Goal: Transaction & Acquisition: Purchase product/service

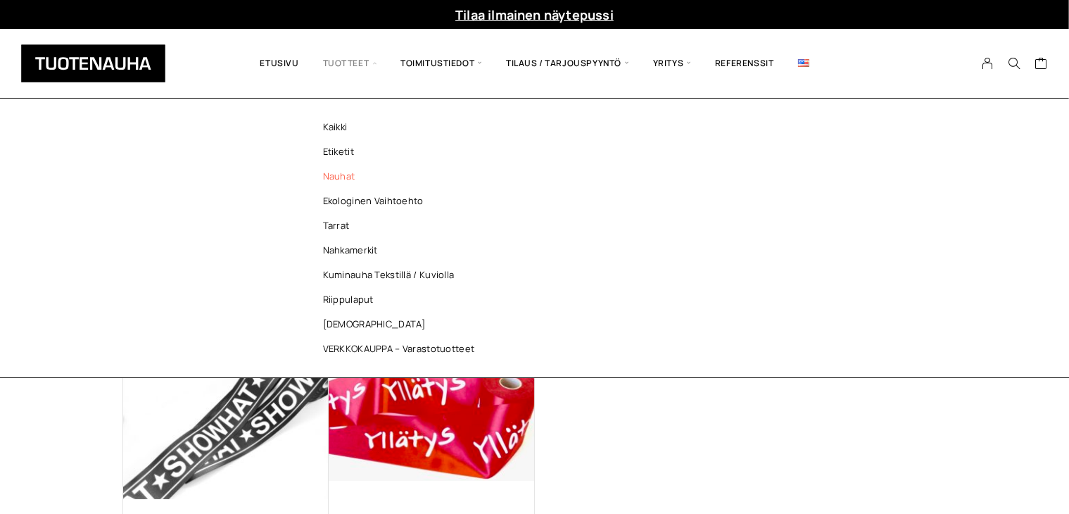
click at [342, 177] on link "Nauhat" at bounding box center [402, 176] width 204 height 25
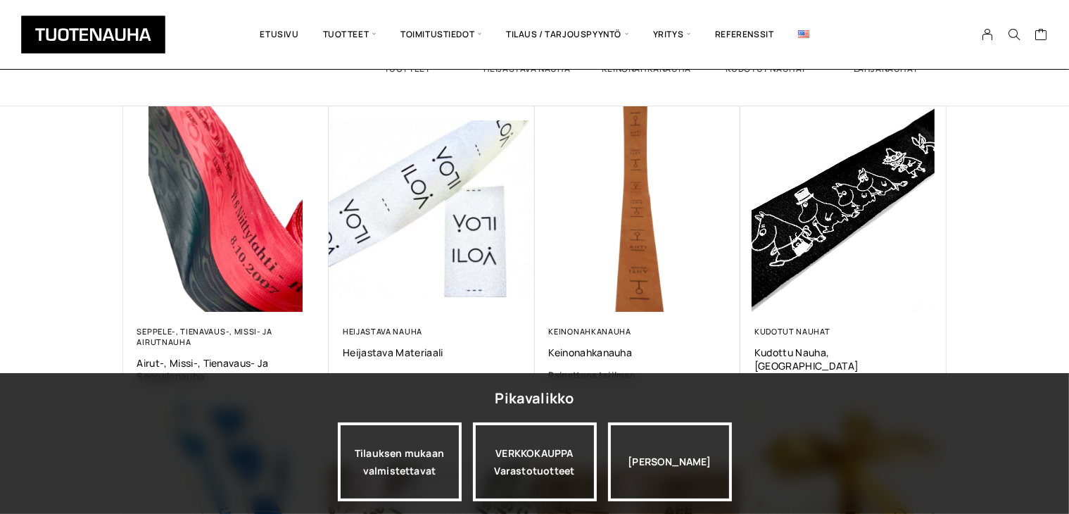
scroll to position [281, 0]
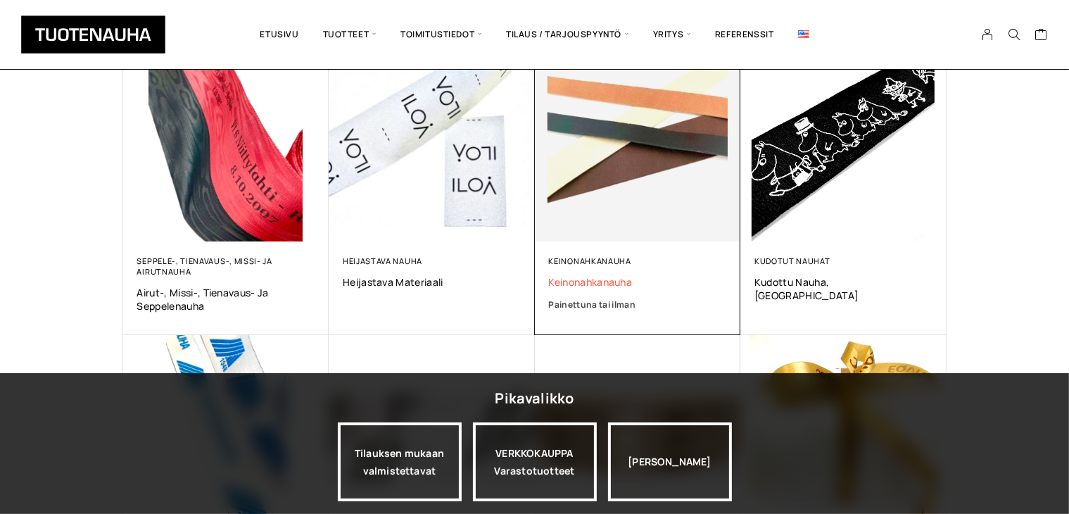
click at [604, 275] on span "Keinonahkanauha" at bounding box center [638, 281] width 178 height 13
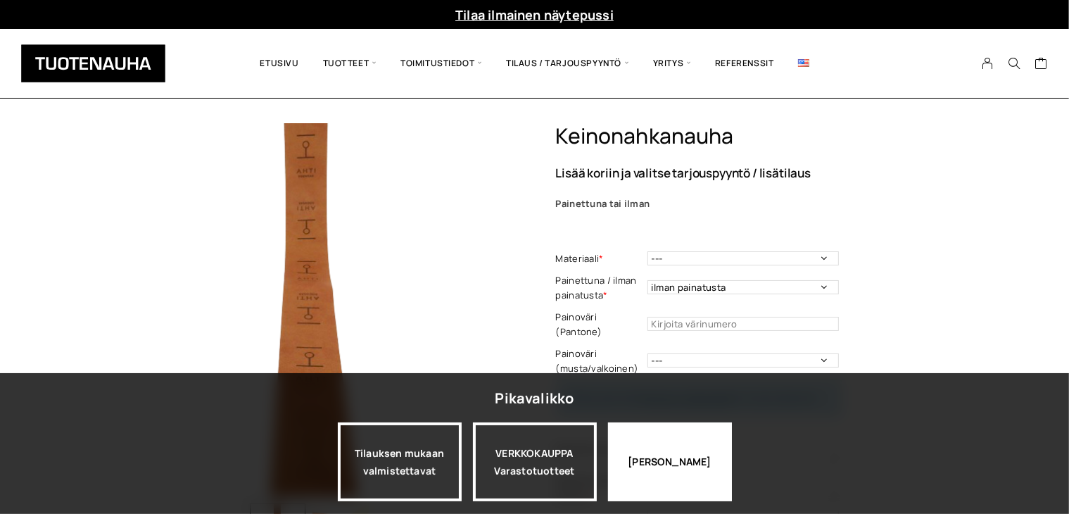
click at [639, 476] on div "[PERSON_NAME]" at bounding box center [670, 461] width 124 height 79
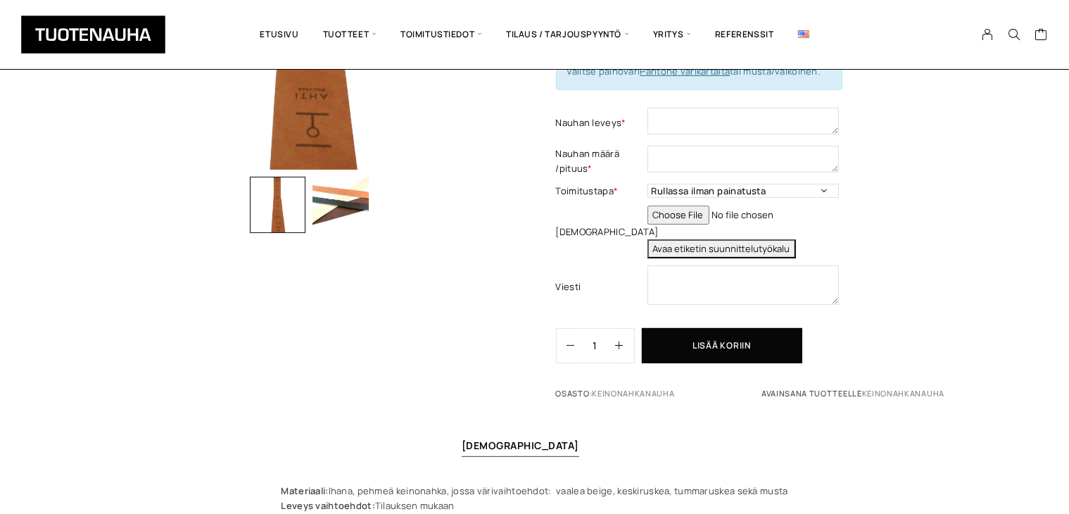
scroll to position [352, 0]
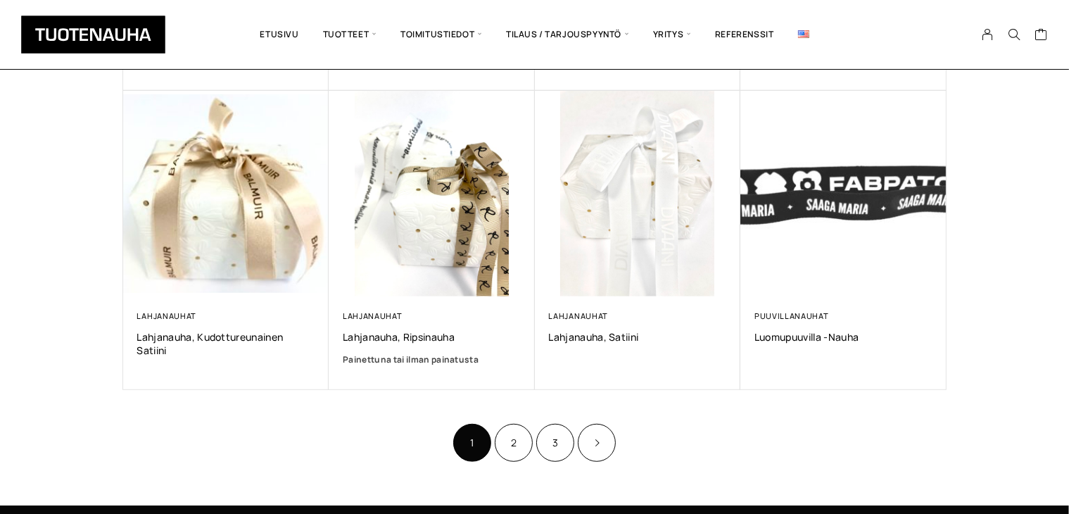
scroll to position [915, 0]
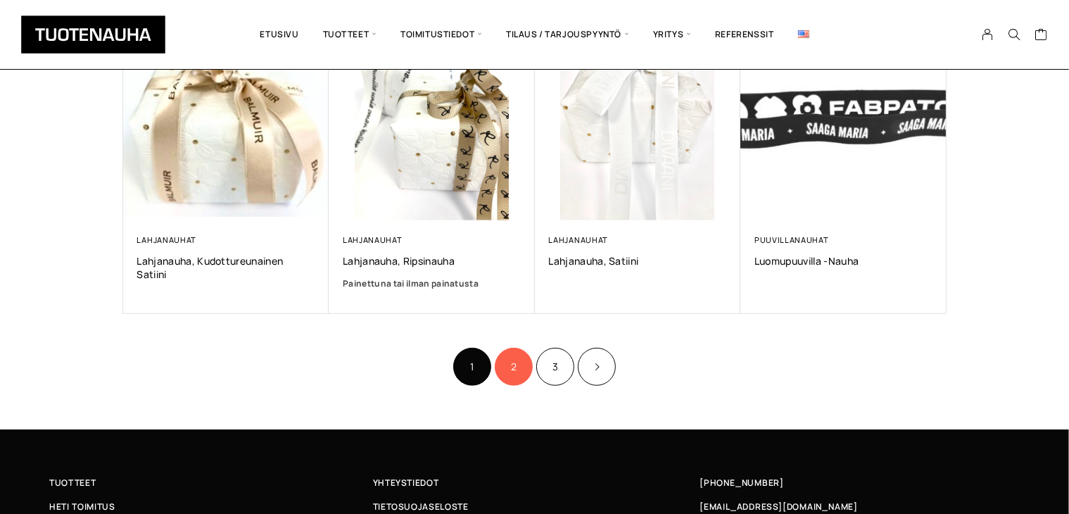
click at [519, 375] on link "2" at bounding box center [514, 367] width 38 height 38
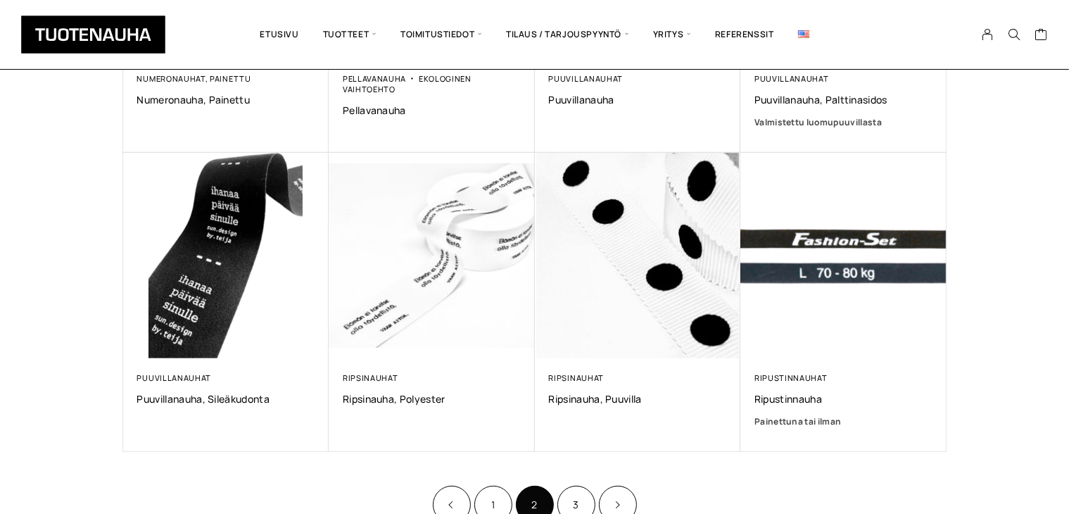
scroll to position [774, 0]
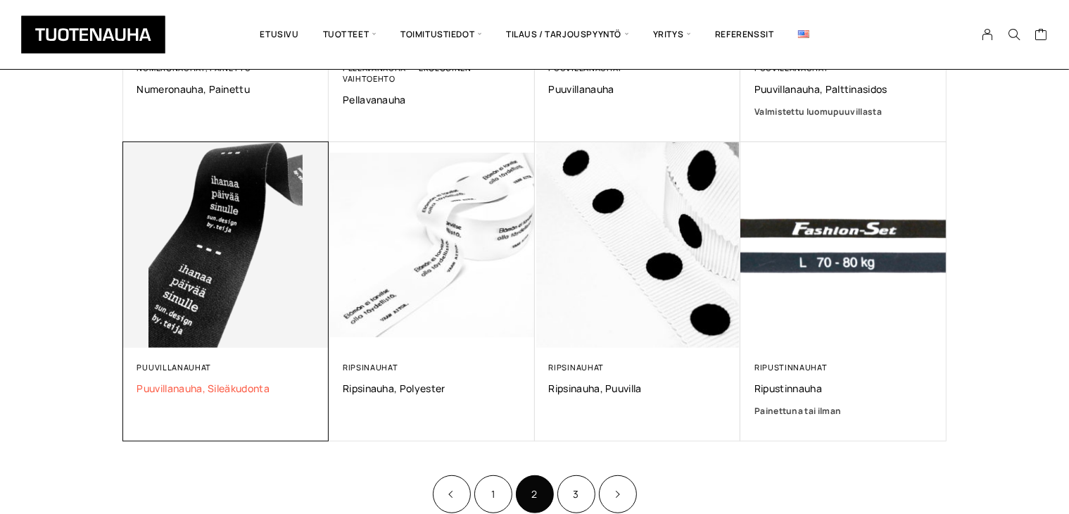
click at [242, 384] on span "Puuvillanauha, sileäkudonta" at bounding box center [226, 387] width 178 height 13
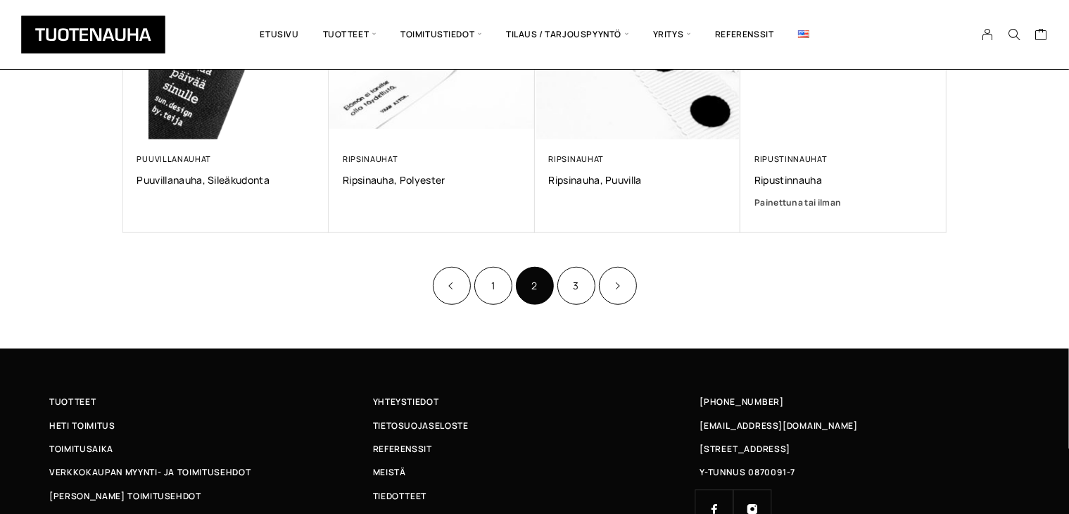
scroll to position [985, 0]
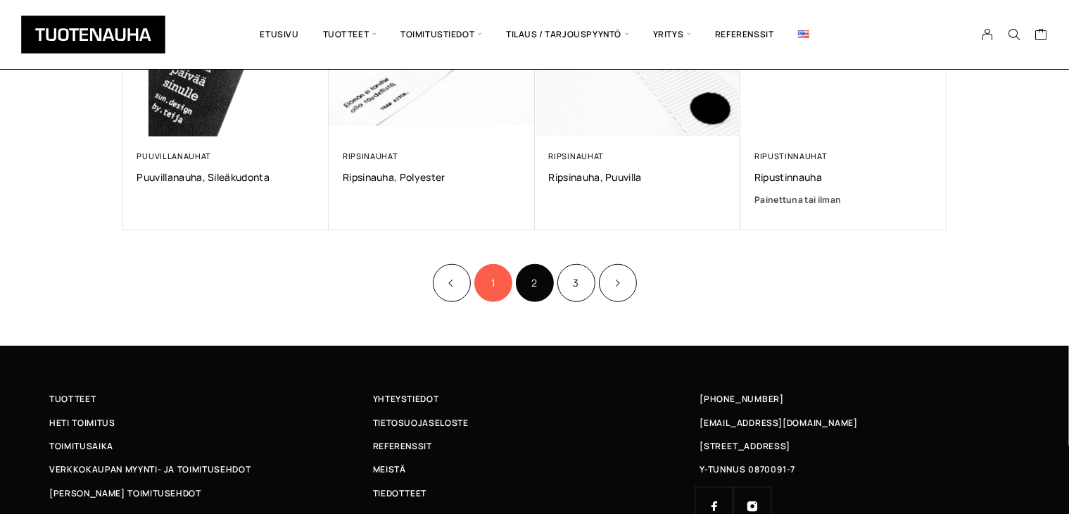
click at [503, 270] on link "1" at bounding box center [493, 283] width 38 height 38
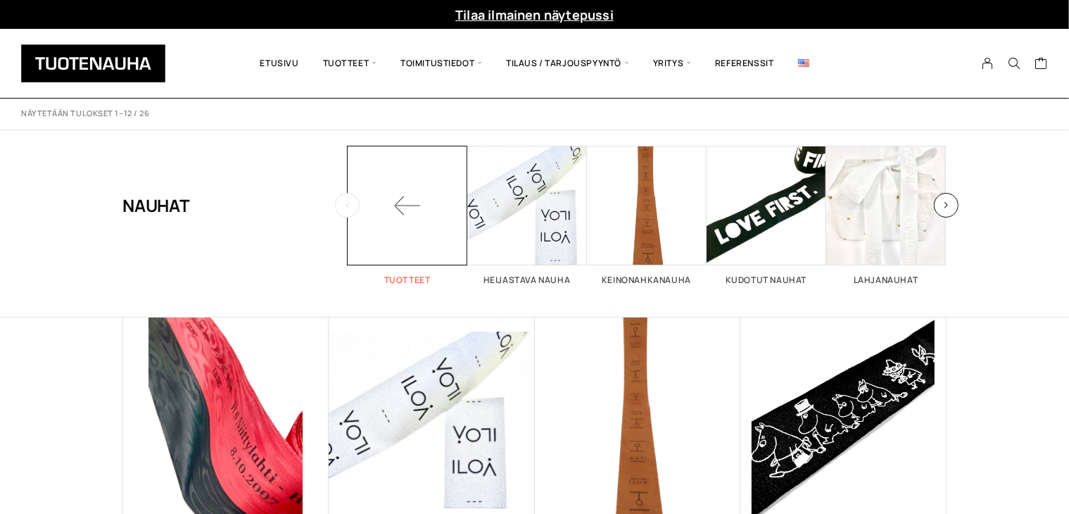
click at [434, 198] on span at bounding box center [408, 206] width 120 height 120
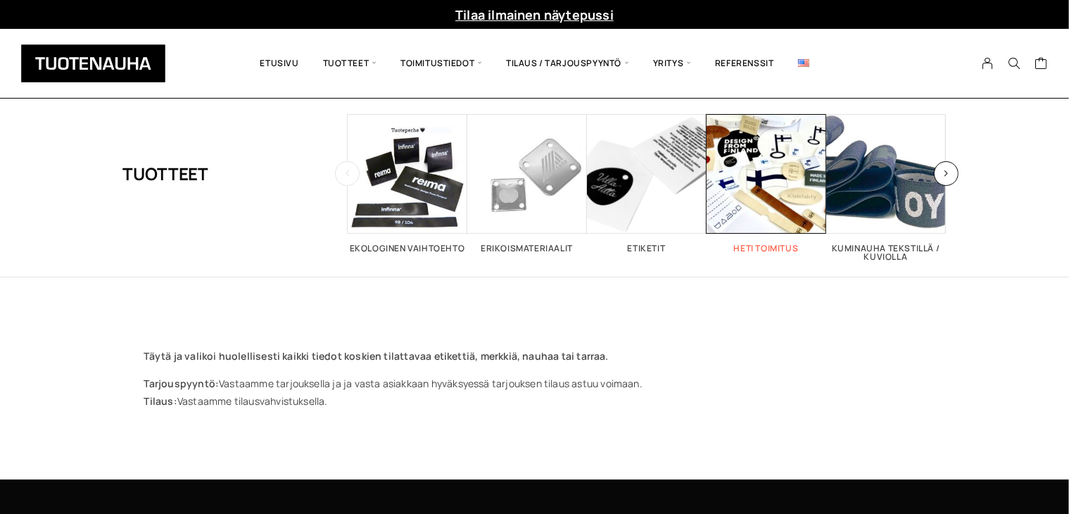
click at [760, 208] on span "Visit product category Heti toimitus" at bounding box center [767, 174] width 120 height 120
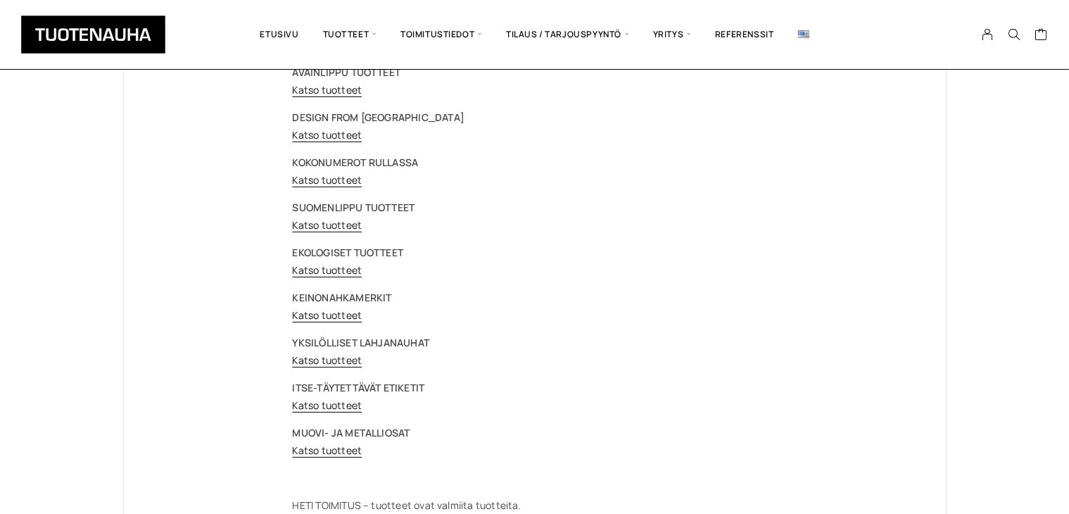
scroll to position [141, 0]
click at [320, 404] on link "Katso tuotteet" at bounding box center [328, 403] width 70 height 13
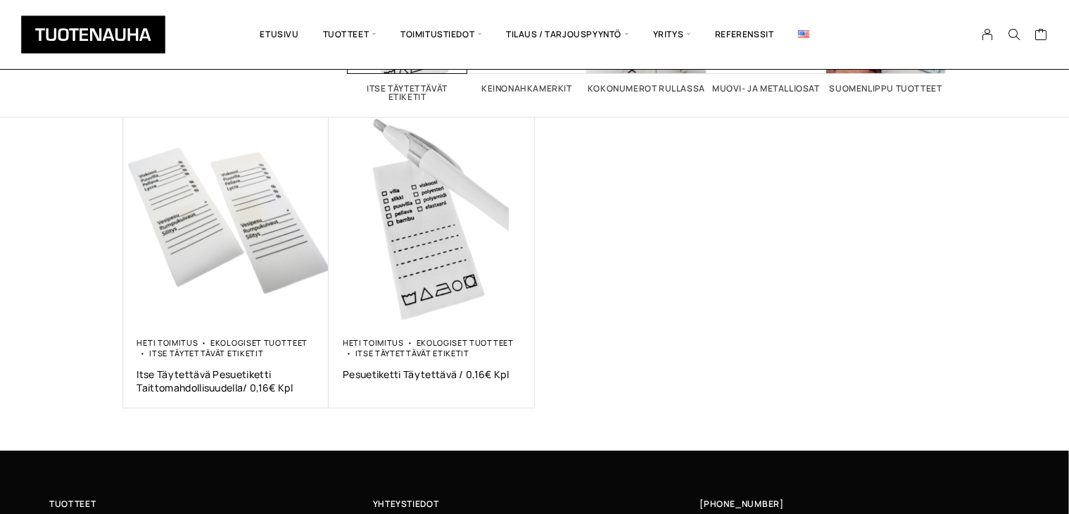
scroll to position [211, 0]
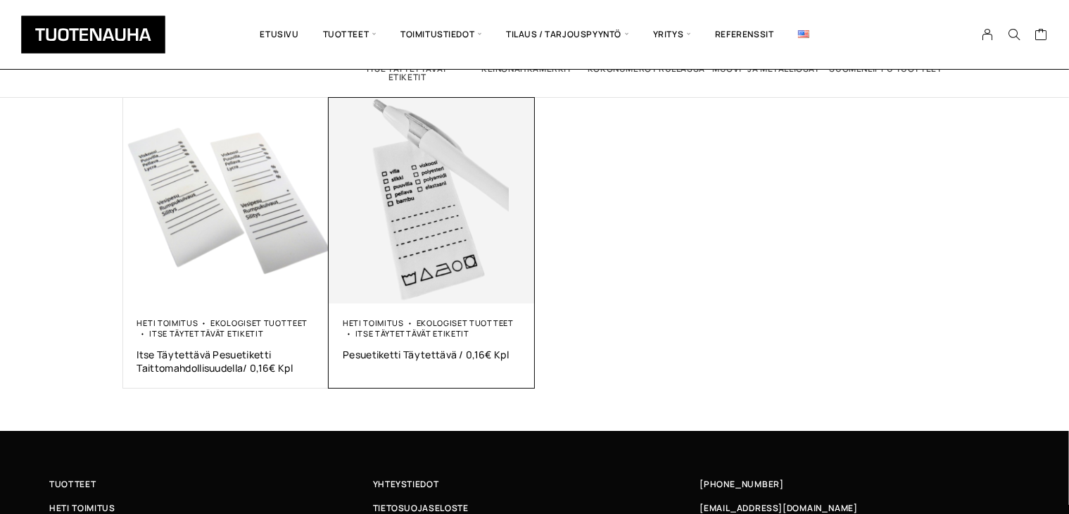
click at [448, 271] on img at bounding box center [432, 201] width 206 height 206
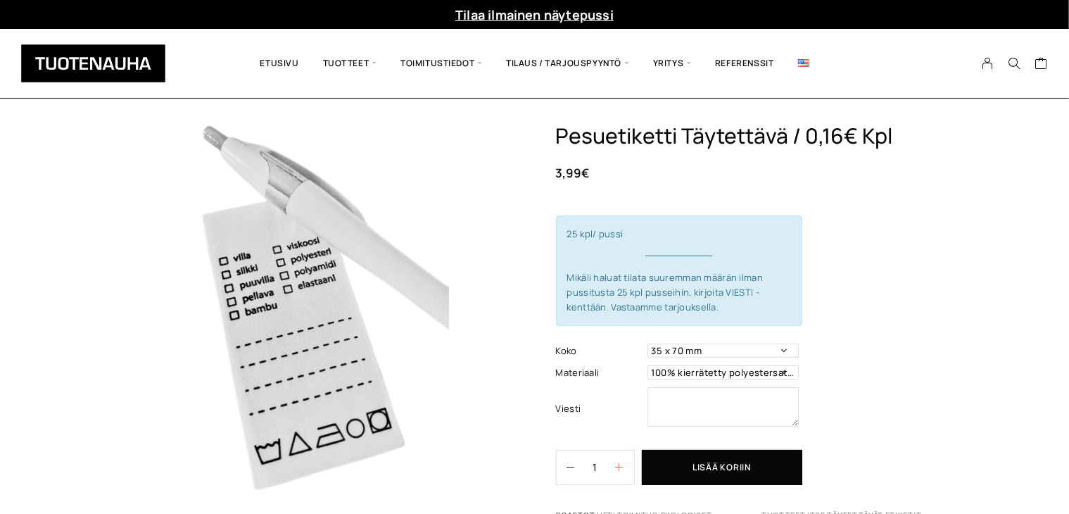
click at [625, 465] on button "button" at bounding box center [625, 467] width 18 height 34
type input "2"
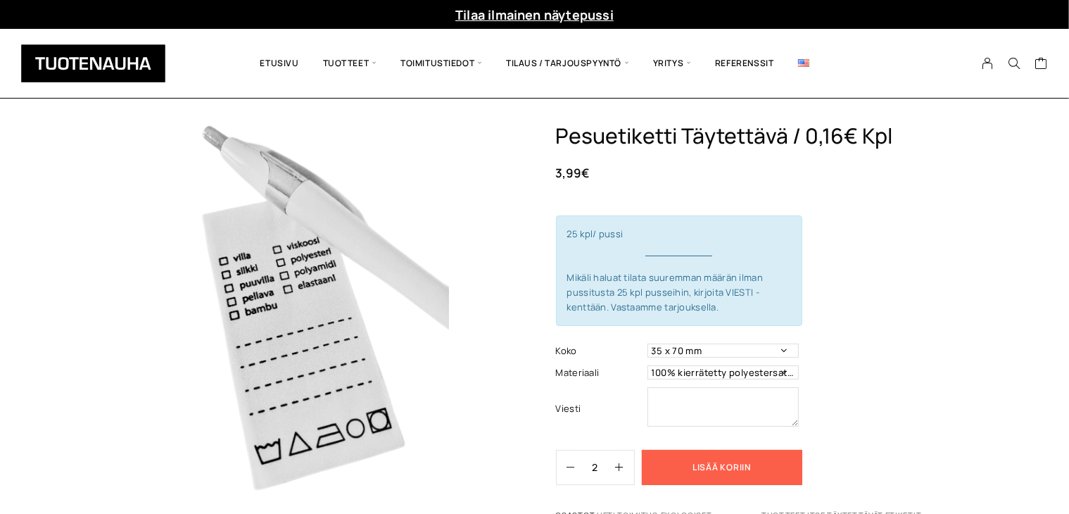
click at [682, 463] on button "Lisää koriin" at bounding box center [722, 467] width 160 height 35
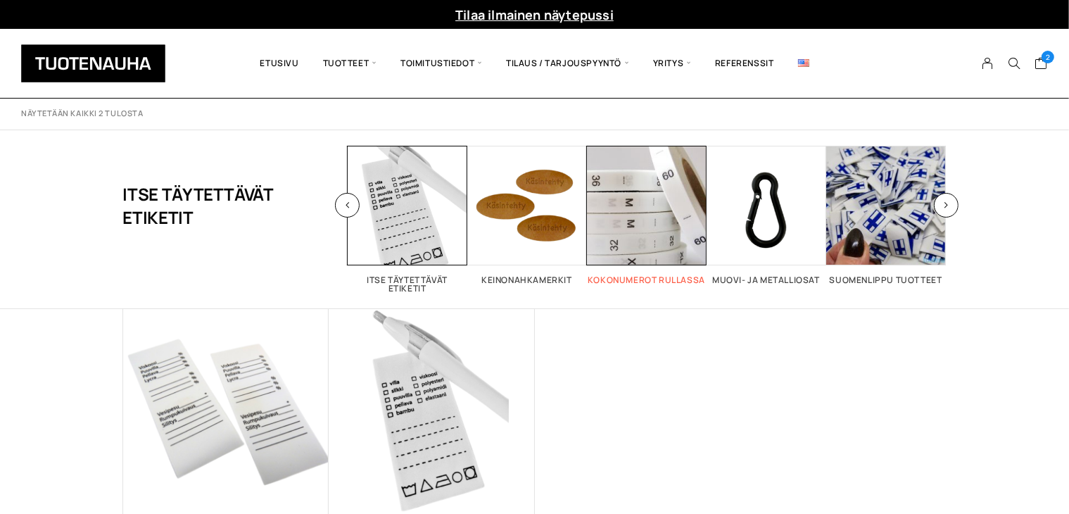
click at [634, 208] on span "Visit product category Kokonumerot rullassa" at bounding box center [647, 206] width 120 height 120
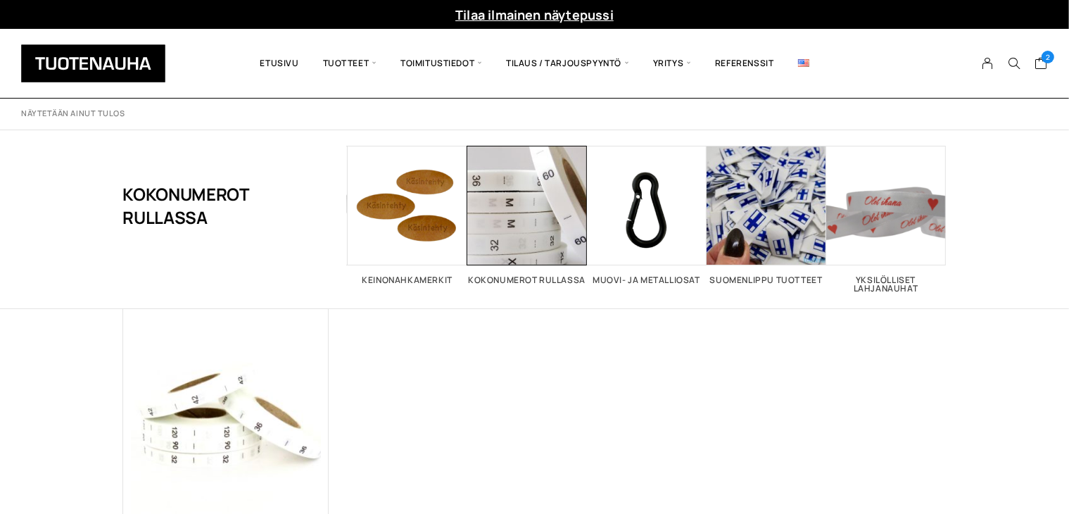
drag, startPoint x: 396, startPoint y: 219, endPoint x: 369, endPoint y: 426, distance: 208.7
click at [369, 426] on div "Heti toimitus Kokonumerot rullassa Numeronauha Painettu / 0,02€ Etiketti 20,00 €" at bounding box center [534, 454] width 823 height 291
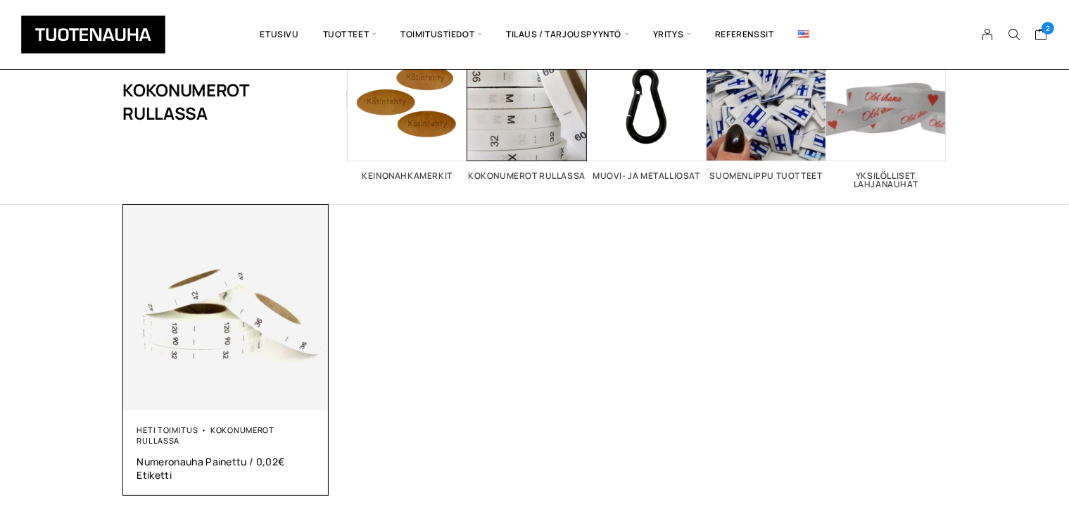
scroll to position [211, 0]
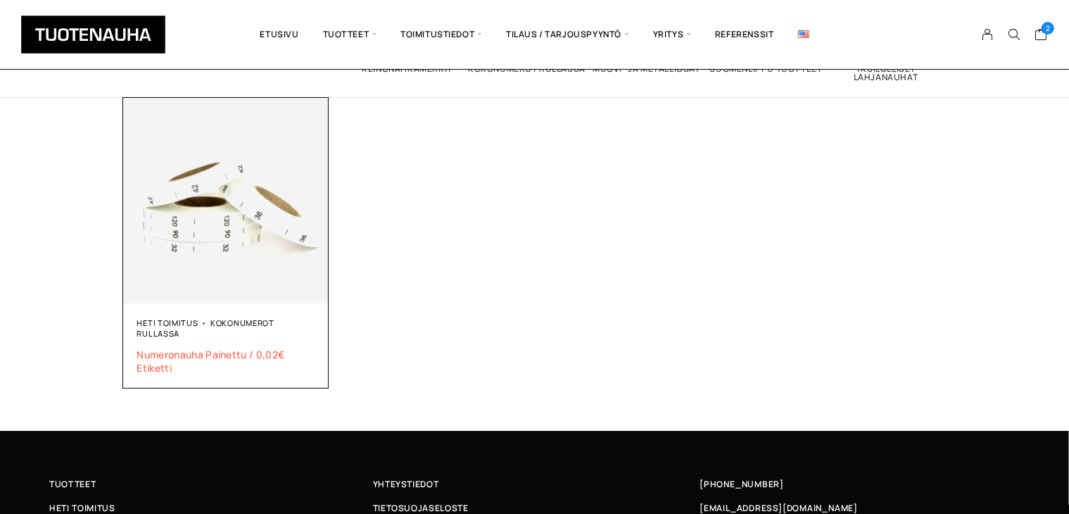
click at [245, 355] on span "Numeronauha Painettu / 0,02€ Etiketti" at bounding box center [226, 361] width 178 height 27
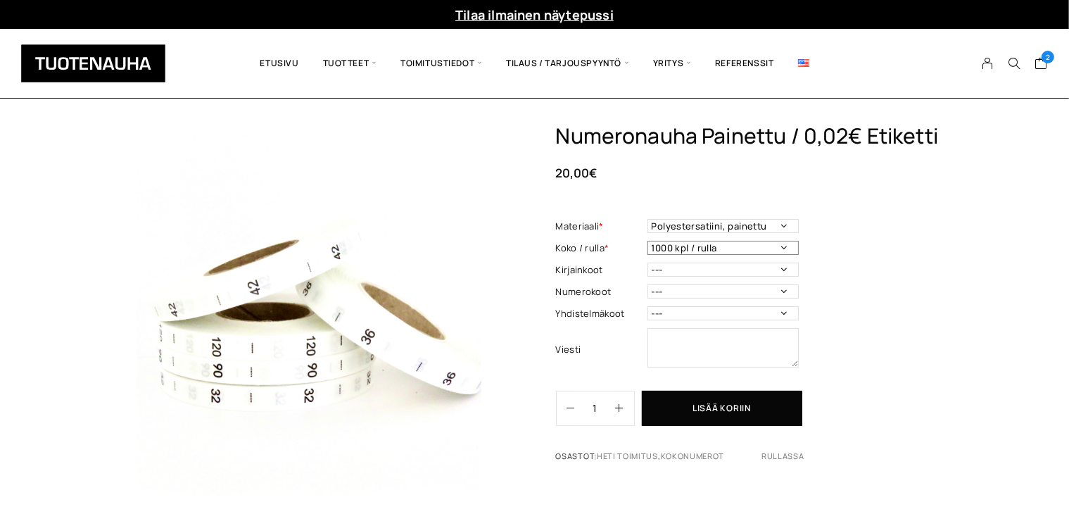
click at [772, 243] on select "1000 kpl / rulla" at bounding box center [722, 248] width 151 height 14
click at [785, 246] on select "1000 kpl / rulla" at bounding box center [722, 248] width 151 height 14
click at [771, 265] on select "--- 3XS 2XS XS S M L XL 2XL 3XL 4XL 5XL 6XL 7XL ONE SIZE" at bounding box center [722, 269] width 151 height 14
click at [792, 271] on select "--- 3XS 2XS XS S M L XL 2XL 3XL 4XL 5XL 6XL 7XL ONE SIZE" at bounding box center [722, 269] width 151 height 14
click at [786, 293] on select "--- 32 34 36 38 40 42 44 46 48 50 52 54 56 58 60 70 80 90 100 110 120 130 140 1…" at bounding box center [722, 291] width 151 height 14
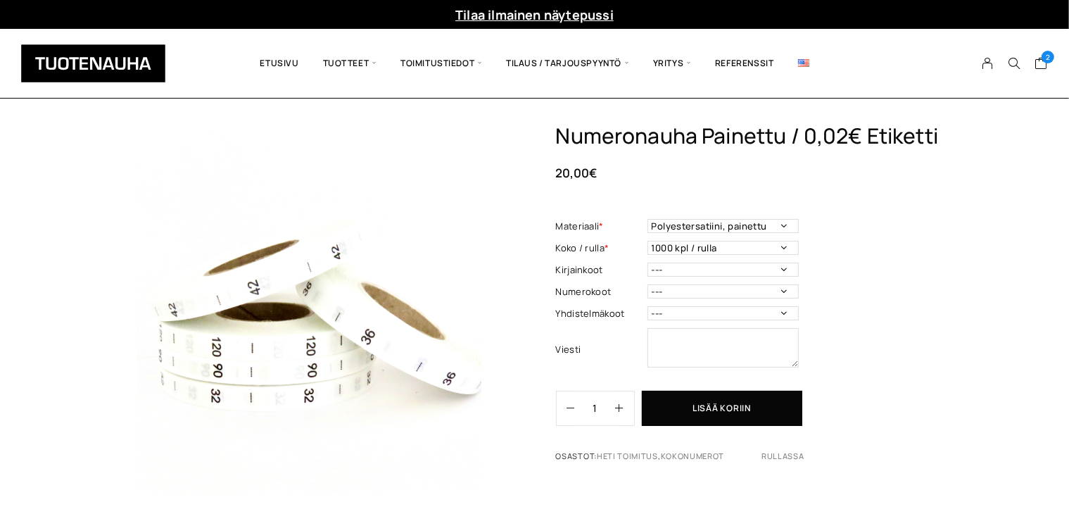
drag, startPoint x: 904, startPoint y: 353, endPoint x: 896, endPoint y: 351, distance: 7.9
click at [902, 353] on div "Numeronauha Painettu / 0,02€ Etiketti 20,00 € Materiaali * Polyestersatiini, pa…" at bounding box center [751, 298] width 391 height 350
click at [792, 314] on select "--- 50/56 62/68 68/74 74/80 86/92 98/104 110/116 122/128 134/140 146/152 158/16…" at bounding box center [722, 313] width 151 height 14
select select "98/104"
click at [647, 306] on select "--- 50/56 62/68 68/74 74/80 86/92 98/104 110/116 122/128 134/140 146/152 158/16…" at bounding box center [722, 313] width 151 height 14
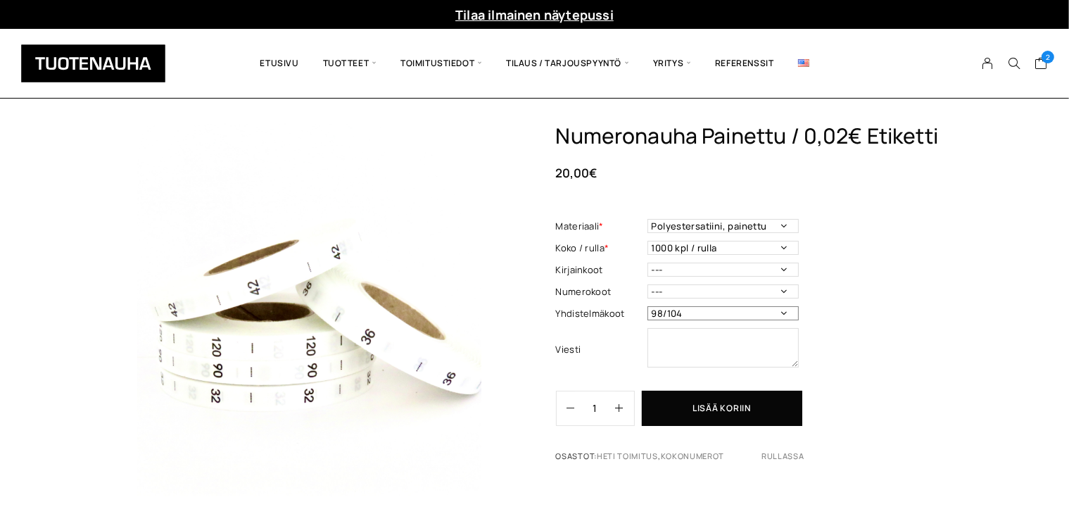
click at [729, 312] on select "--- 50/56 62/68 68/74 74/80 86/92 98/104 110/116 122/128 134/140 146/152 158/16…" at bounding box center [722, 313] width 151 height 14
click at [925, 301] on div "Numeronauha Painettu / 0,02€ Etiketti 20,00 € Materiaali * Polyestersatiini, pa…" at bounding box center [751, 298] width 391 height 350
click at [776, 313] on select "--- 50/56 62/68 68/74 74/80 86/92 98/104 110/116 122/128 134/140 146/152 158/16…" at bounding box center [722, 313] width 151 height 14
click at [894, 286] on div "Numeronauha Painettu / 0,02€ Etiketti 20,00 € Materiaali * Polyestersatiini, pa…" at bounding box center [751, 298] width 391 height 350
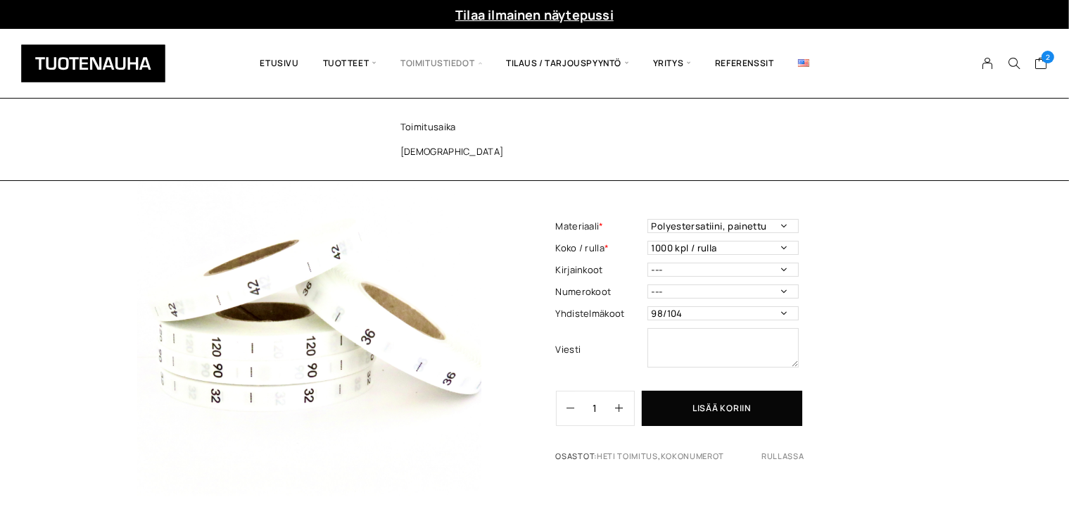
drag, startPoint x: 453, startPoint y: 57, endPoint x: 443, endPoint y: 53, distance: 10.7
click at [452, 56] on span "Toimitustiedot" at bounding box center [441, 63] width 106 height 48
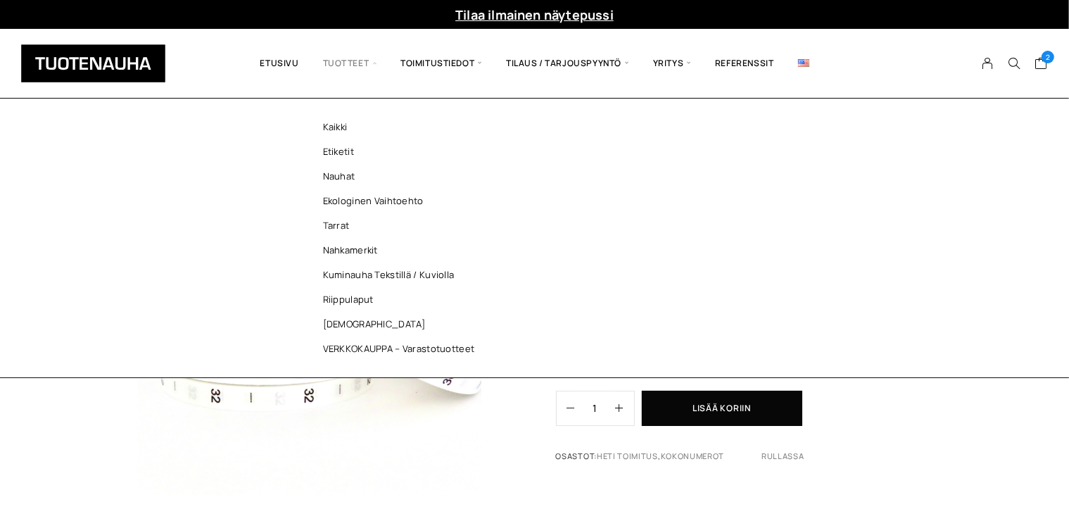
click at [374, 63] on span "Tuotteet" at bounding box center [349, 63] width 77 height 48
click at [366, 293] on link "Riippulaput" at bounding box center [402, 299] width 204 height 25
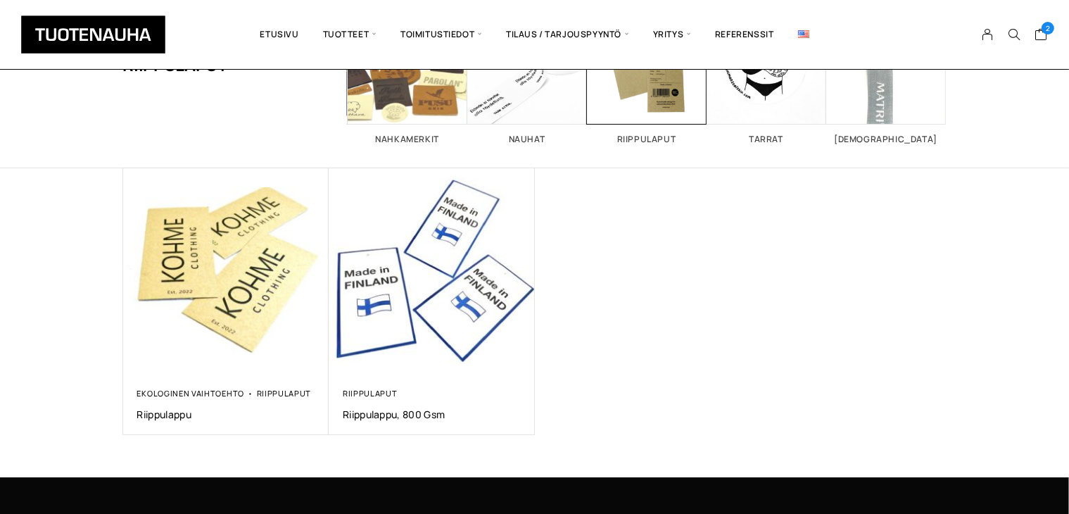
scroll to position [70, 0]
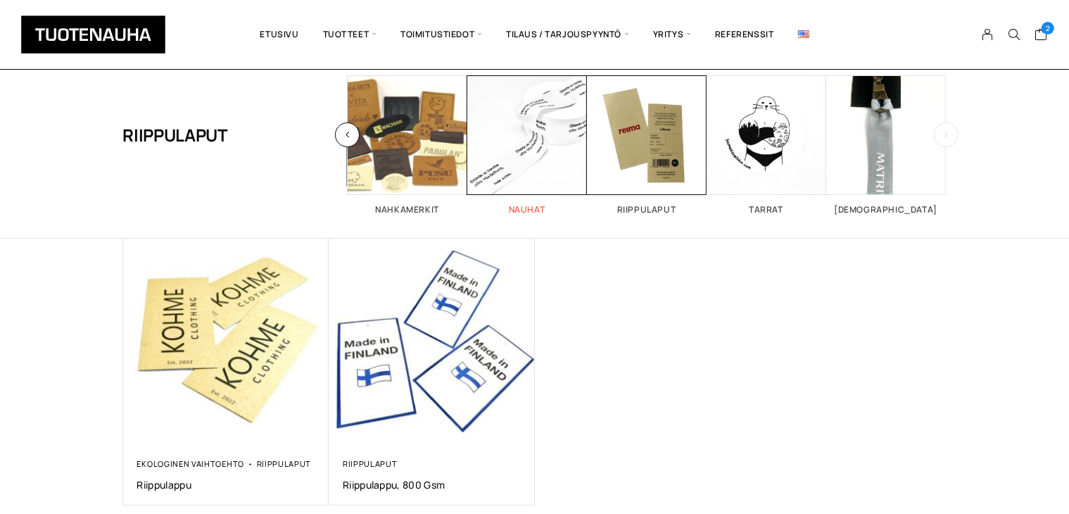
click at [509, 149] on span "Visit product category Nauhat" at bounding box center [527, 135] width 120 height 120
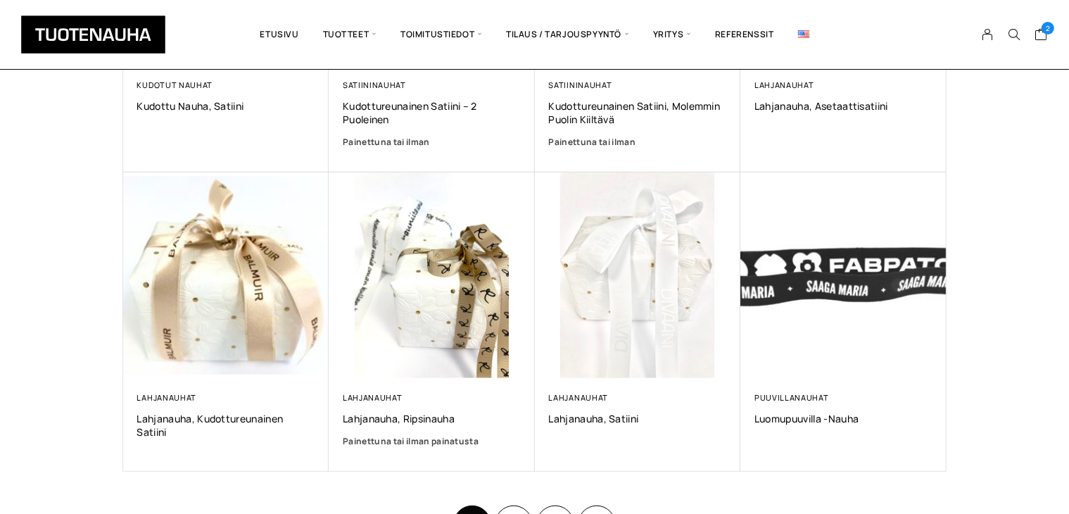
scroll to position [844, 0]
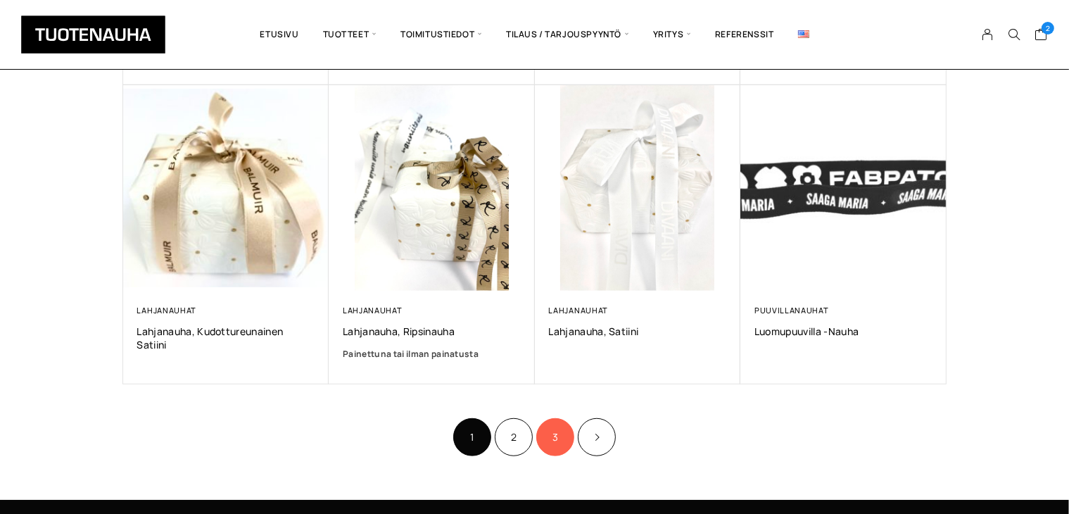
click at [559, 445] on link "3" at bounding box center [555, 437] width 38 height 38
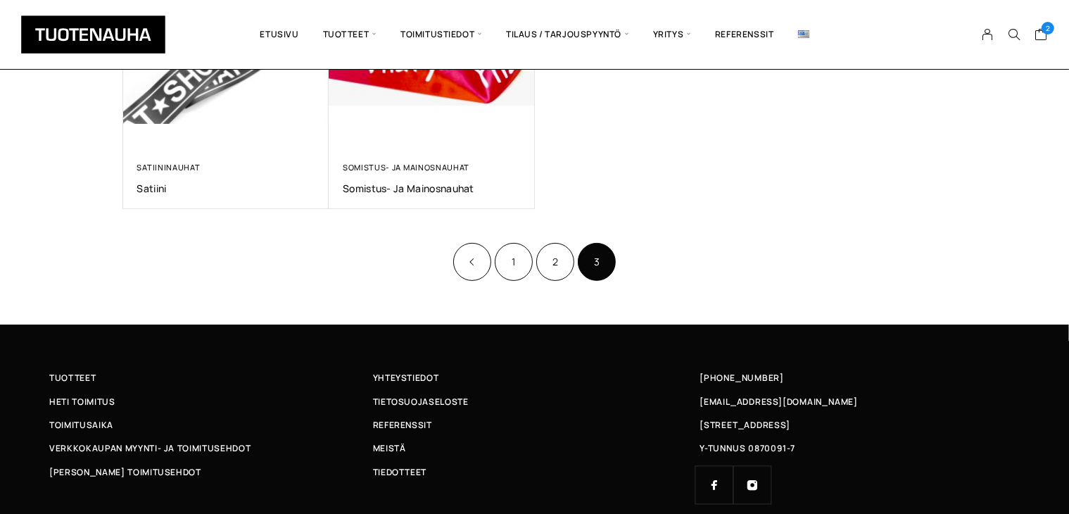
scroll to position [352, 0]
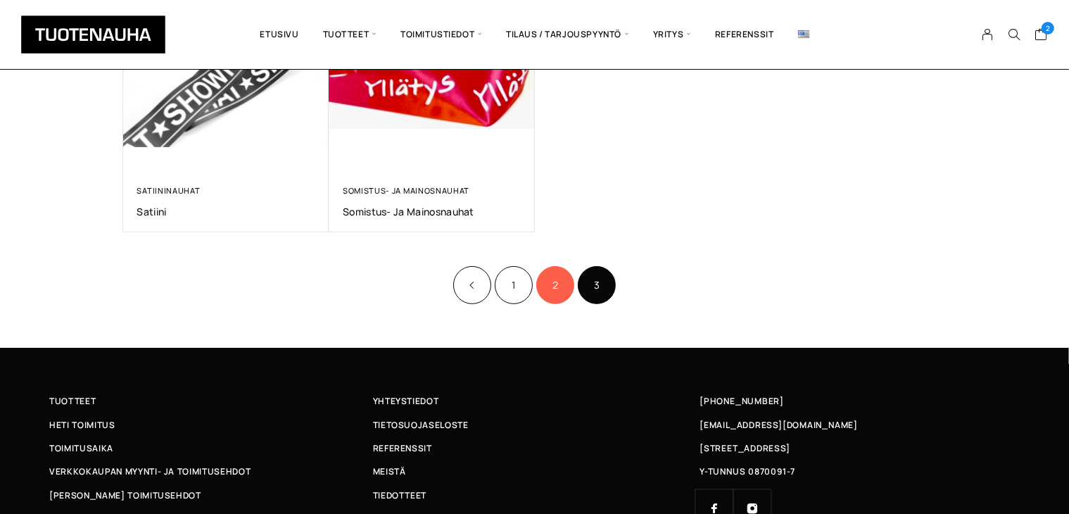
click at [548, 279] on link "2" at bounding box center [555, 285] width 38 height 38
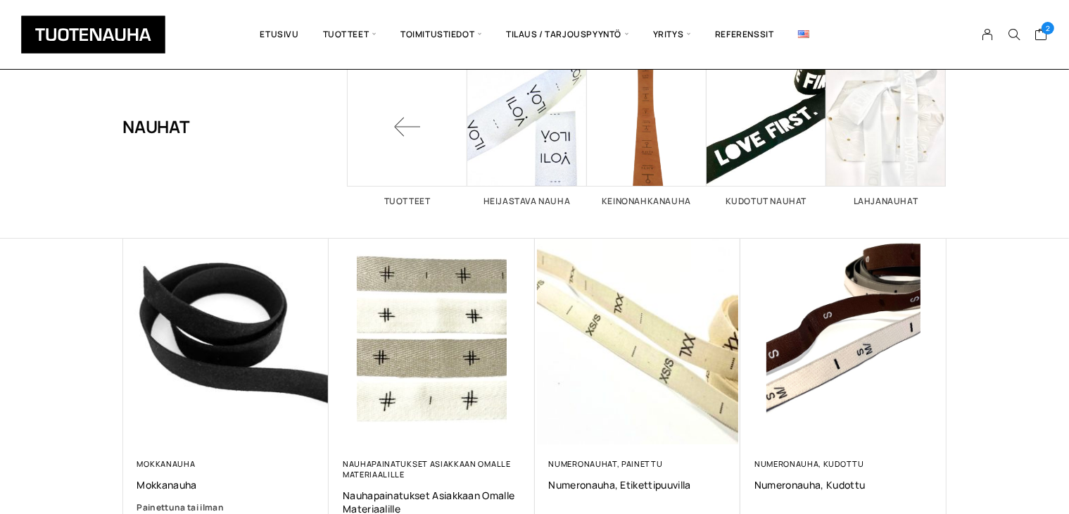
scroll to position [70, 0]
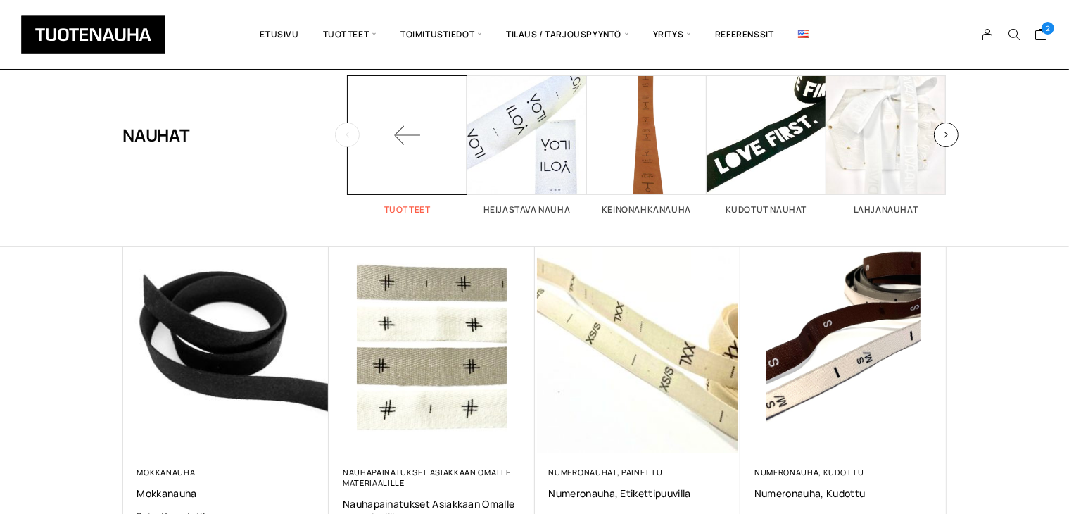
click at [367, 125] on span at bounding box center [408, 135] width 120 height 120
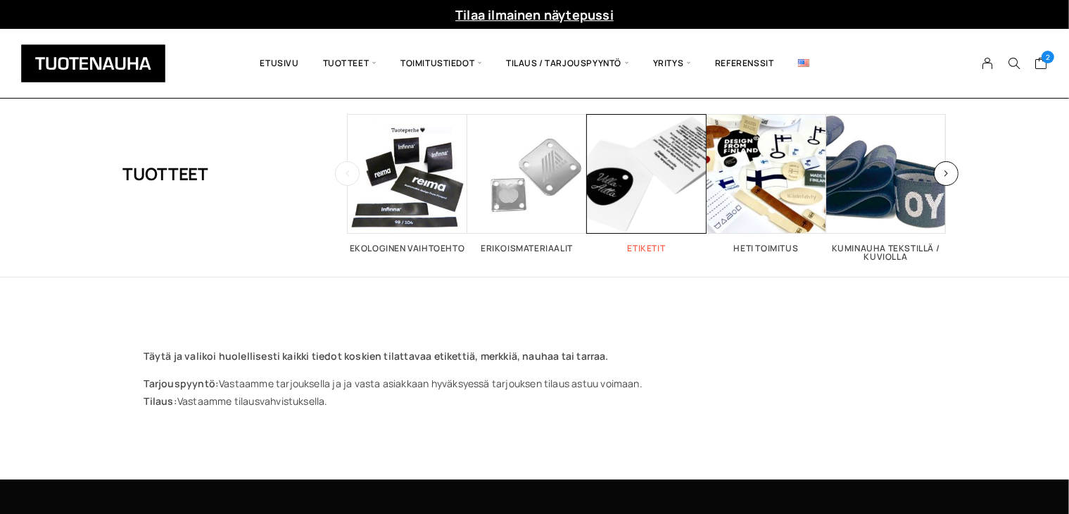
click at [638, 178] on span "Visit product category Etiketit" at bounding box center [647, 174] width 120 height 120
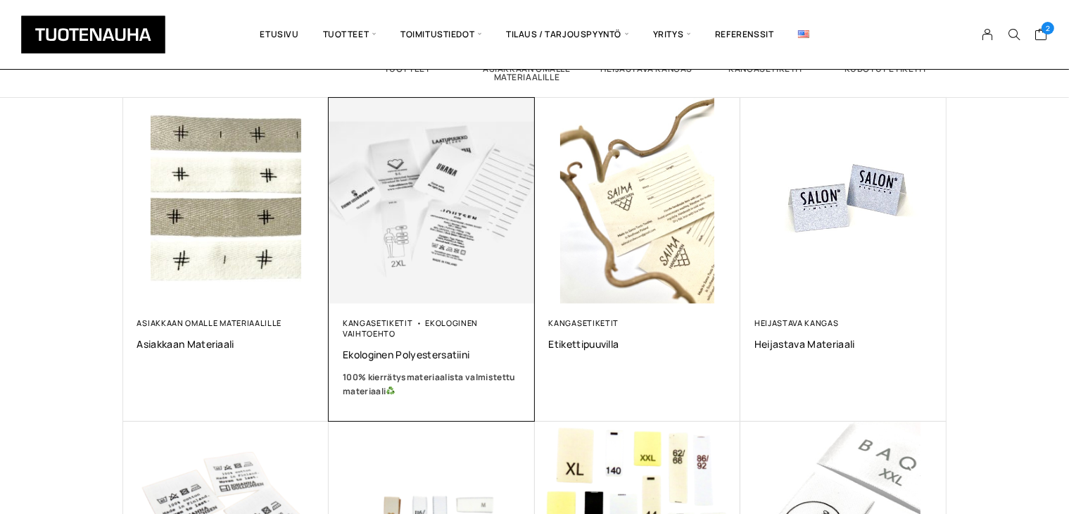
scroll to position [211, 0]
click at [431, 189] on img at bounding box center [432, 200] width 216 height 216
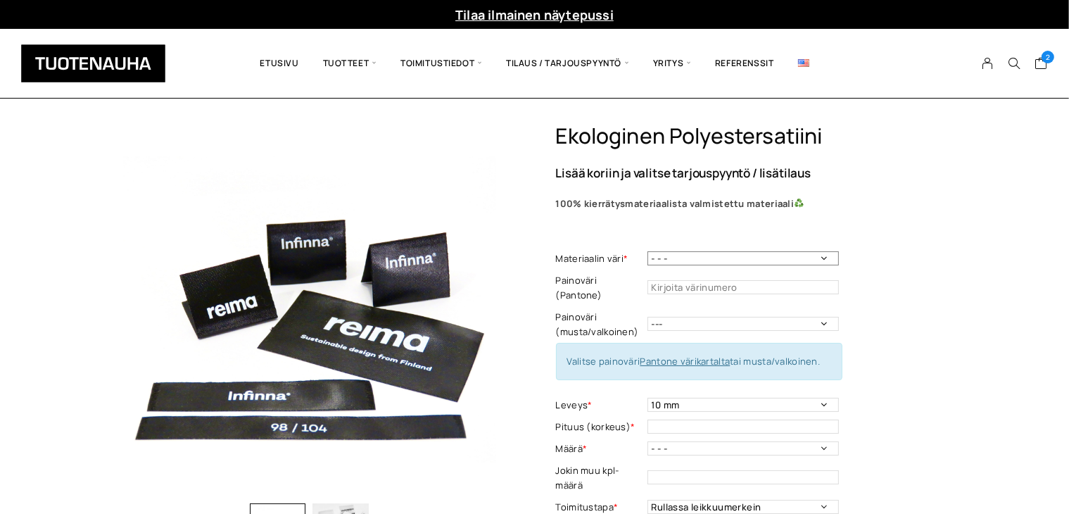
click at [718, 258] on select "- - - Valkoinen Musta" at bounding box center [742, 258] width 191 height 14
select select "Musta"
click at [647, 251] on select "- - - Valkoinen Musta" at bounding box center [742, 258] width 191 height 14
click at [759, 280] on input "text" at bounding box center [742, 287] width 191 height 14
click at [804, 317] on select "--- Musta Valkoinen" at bounding box center [742, 324] width 191 height 14
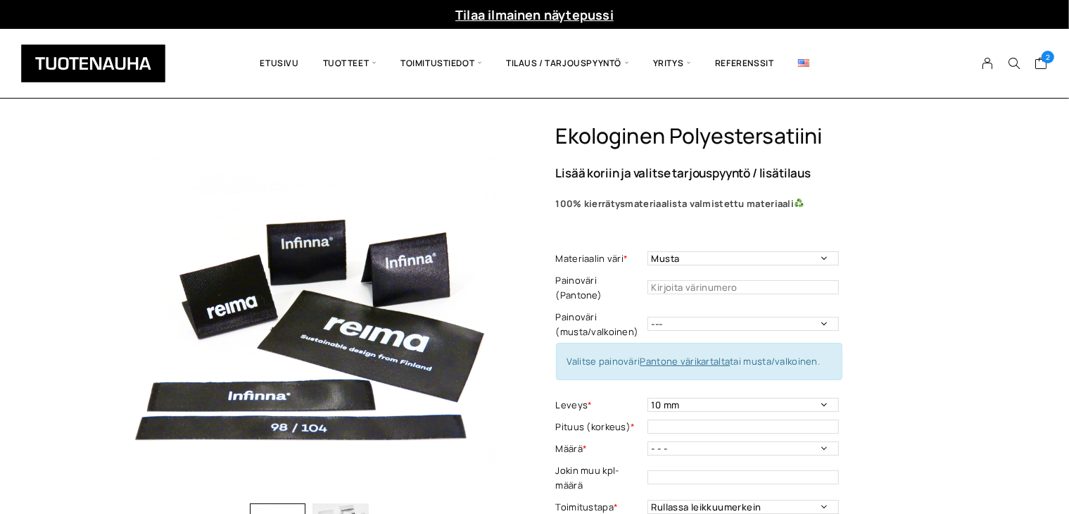
click at [817, 306] on td "--- Musta Valkoinen" at bounding box center [744, 324] width 195 height 37
click at [807, 317] on select "--- Musta Valkoinen" at bounding box center [742, 324] width 191 height 14
select select "musta"
click at [647, 317] on select "--- Musta Valkoinen" at bounding box center [742, 324] width 191 height 14
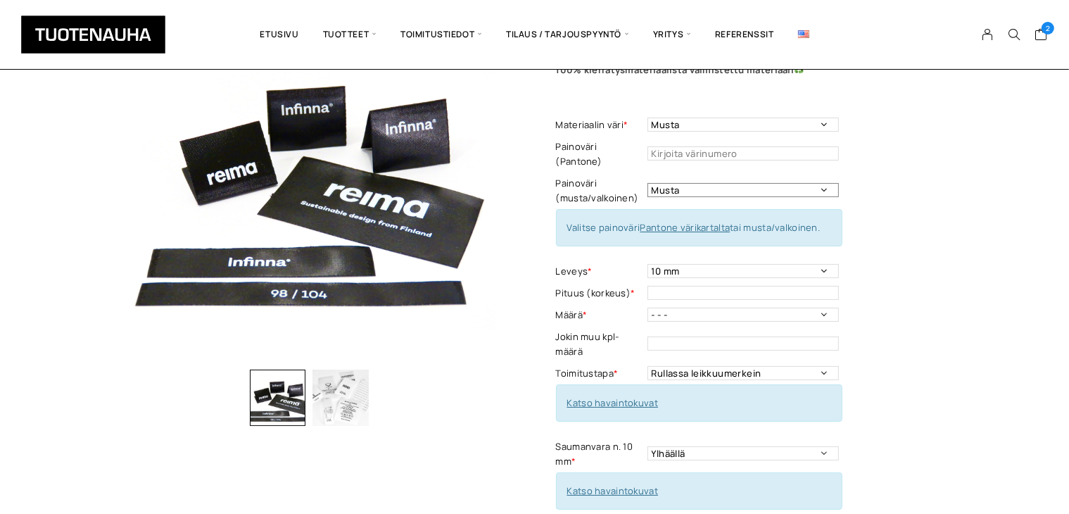
scroll to position [141, 0]
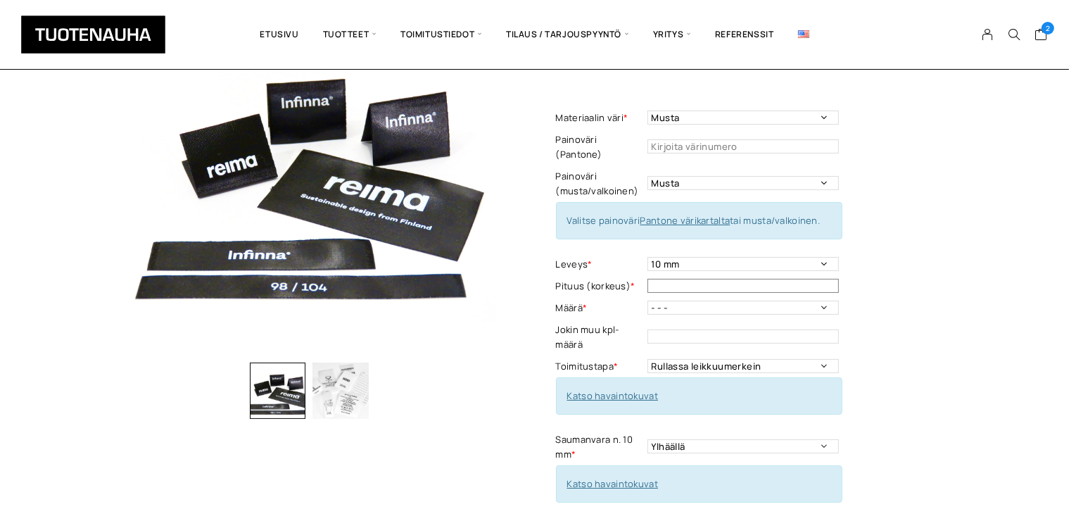
click at [795, 279] on input "text" at bounding box center [742, 286] width 191 height 14
click at [700, 214] on link "Pantone värikartalta" at bounding box center [685, 220] width 90 height 13
click at [740, 141] on input "text" at bounding box center [742, 146] width 191 height 14
type input "3975"
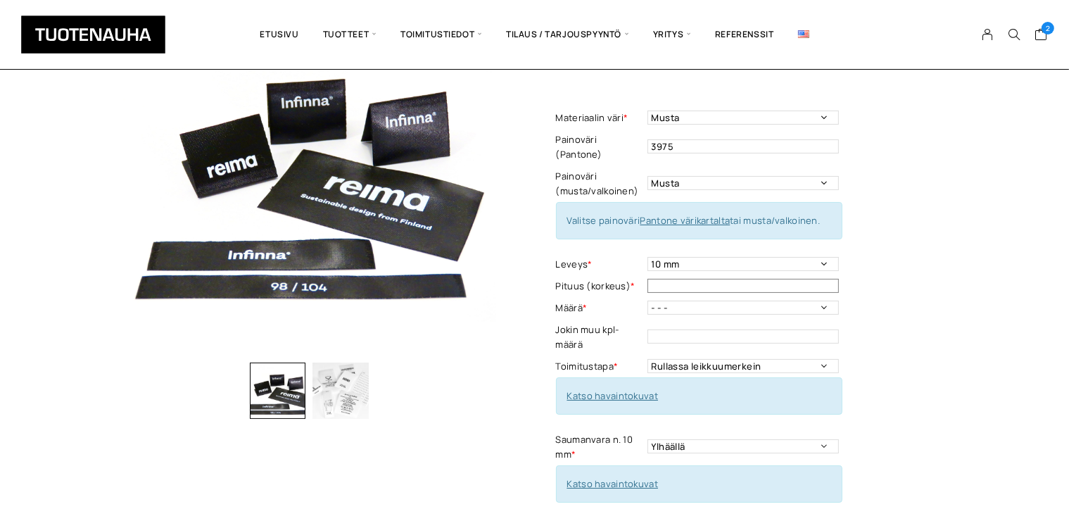
click at [787, 279] on input "text" at bounding box center [742, 286] width 191 height 14
click at [830, 300] on select "- - - 250kpl 500 kpl 1000 kpl 1500 kpl 2000 kpl 2500 kpl 3000 kpl 3500 kpl 4000…" at bounding box center [742, 307] width 191 height 14
select select "250kpl"
click at [647, 300] on select "- - - 250kpl 500 kpl 1000 kpl 1500 kpl 2000 kpl 2500 kpl 3000 kpl 3500 kpl 4000…" at bounding box center [742, 307] width 191 height 14
click at [602, 389] on link "Katso havaintokuvat" at bounding box center [612, 395] width 91 height 13
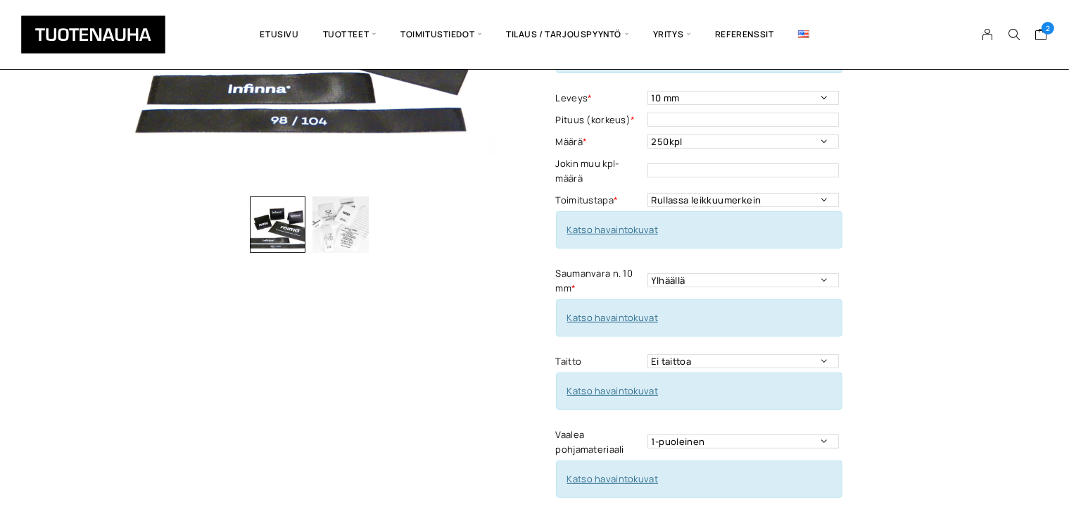
scroll to position [352, 0]
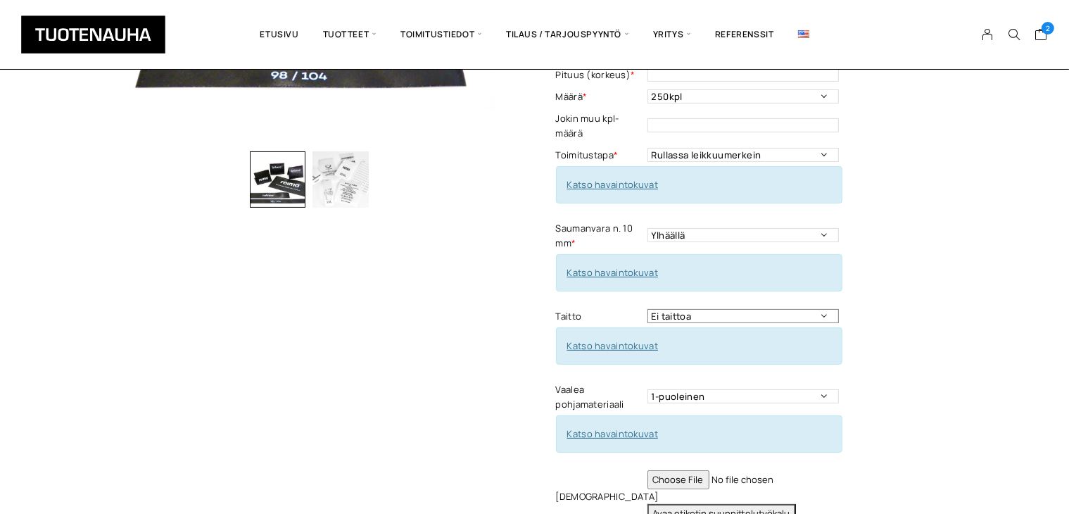
click at [825, 309] on select "Ei taittoa Päästätaitto Päistätaitto Keskitaitto,minimi koko 15 x 40 mm Hiippat…" at bounding box center [742, 316] width 191 height 14
click at [583, 339] on link "Katso havaintokuvat" at bounding box center [612, 345] width 91 height 13
click at [817, 309] on select "Ei taittoa Päästätaitto Päistätaitto Keskitaitto,minimi koko 15 x 40 mm Hiippat…" at bounding box center [742, 316] width 191 height 14
select select "Keskitaitto, minimi koko 15 x 40 mm"
click at [647, 309] on select "Ei taittoa Päästätaitto Päistätaitto Keskitaitto,minimi koko 15 x 40 mm Hiippat…" at bounding box center [742, 316] width 191 height 14
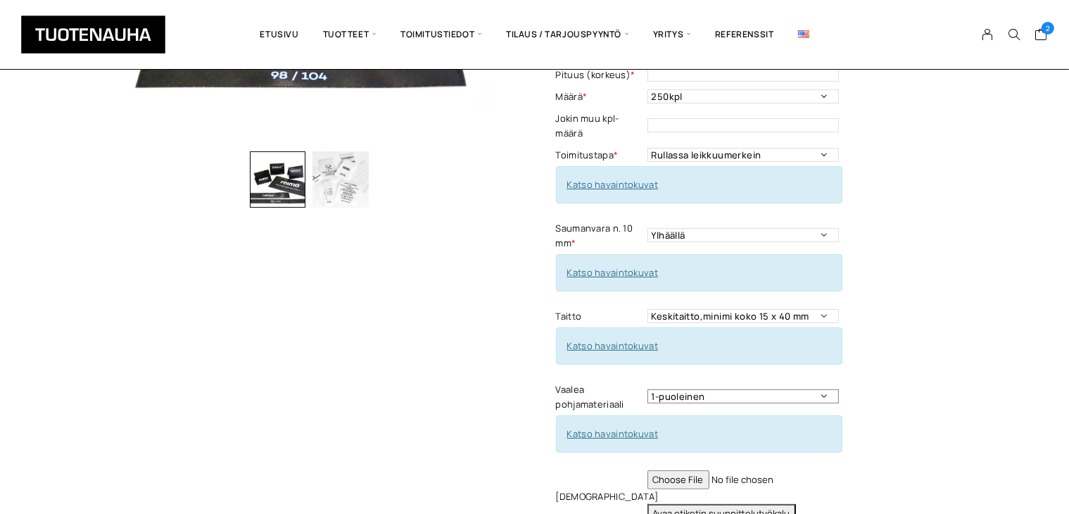
click at [793, 389] on select "1-puoleinen 2-puoleinen" at bounding box center [742, 396] width 191 height 14
click at [797, 389] on select "1-puoleinen 2-puoleinen" at bounding box center [742, 396] width 191 height 14
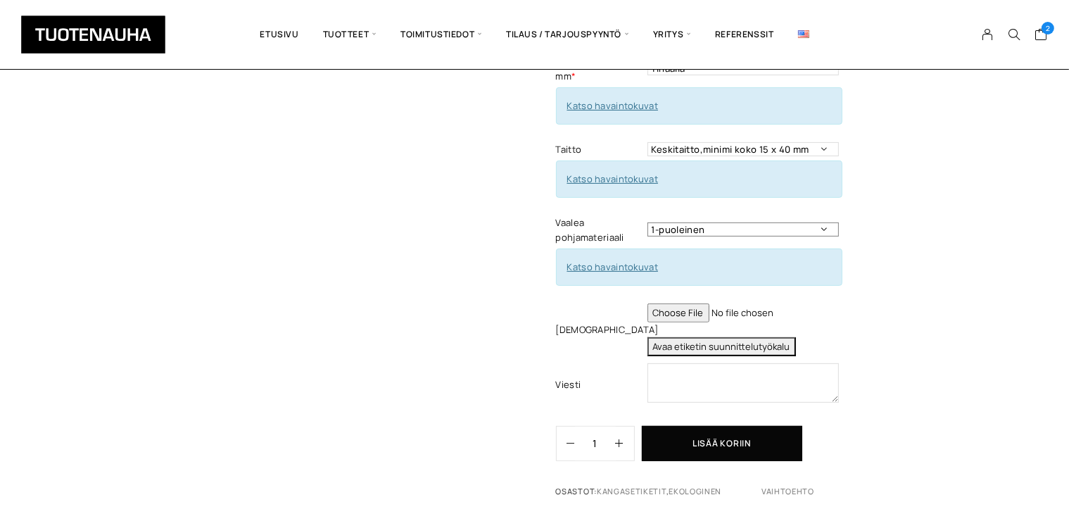
scroll to position [563, 0]
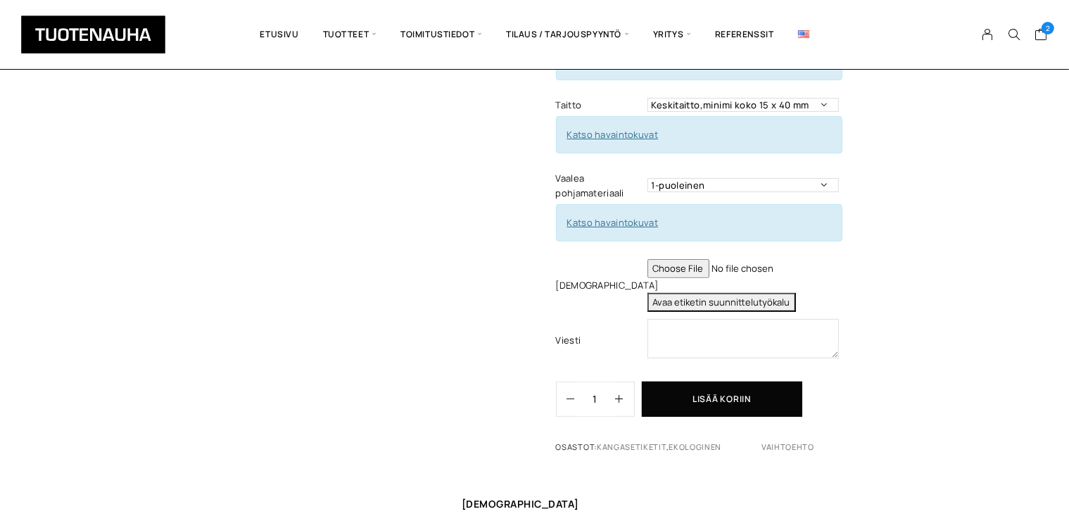
click at [728, 293] on button "Avaa etiketin suunnittelutyökalu" at bounding box center [721, 302] width 148 height 19
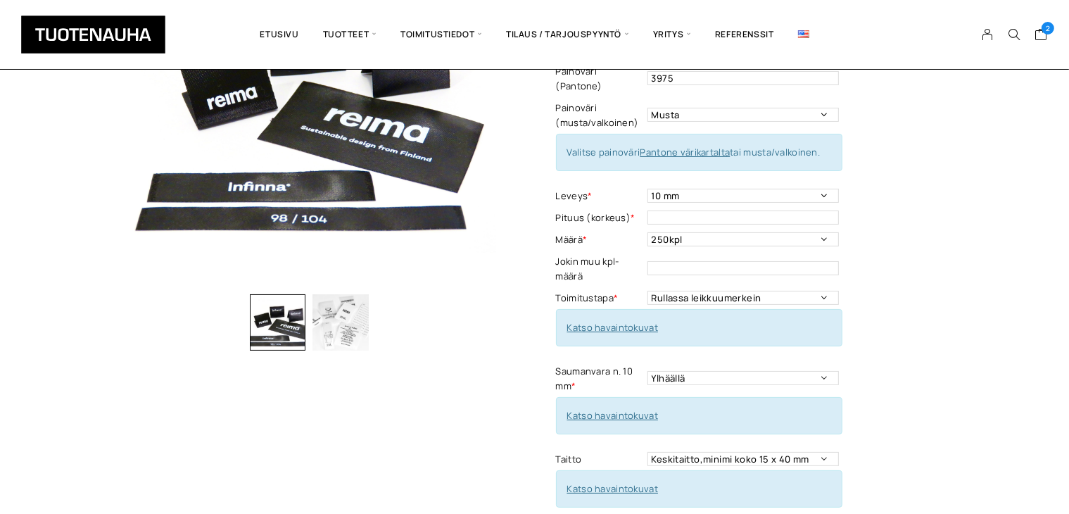
scroll to position [141, 0]
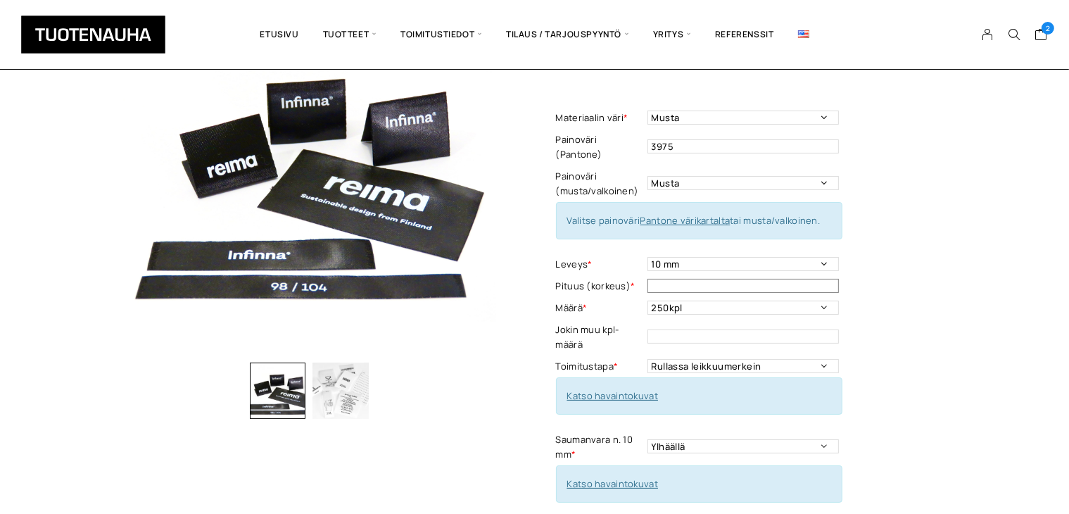
click at [829, 279] on input "text" at bounding box center [742, 286] width 191 height 14
click at [643, 386] on div "Katso havaintokuvat" at bounding box center [699, 395] width 286 height 37
click at [827, 257] on select "10 mm 15 mm 20 mm 25 mm 30 mm 35 mm 40 mm 45 mm 50 mm 55 mm 60 mm 65 mm 70 mm" at bounding box center [742, 264] width 191 height 14
select select "40 mm"
click at [647, 257] on select "10 mm 15 mm 20 mm 25 mm 30 mm 35 mm 40 mm 45 mm 50 mm 55 mm 60 mm 65 mm 70 mm" at bounding box center [742, 264] width 191 height 14
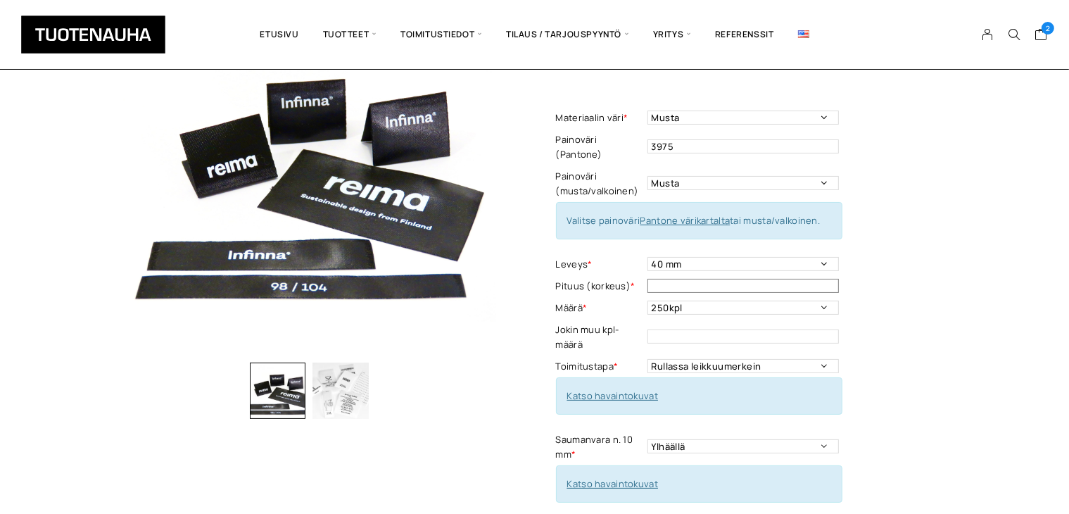
click at [730, 279] on input "text" at bounding box center [742, 286] width 191 height 14
type input "30"
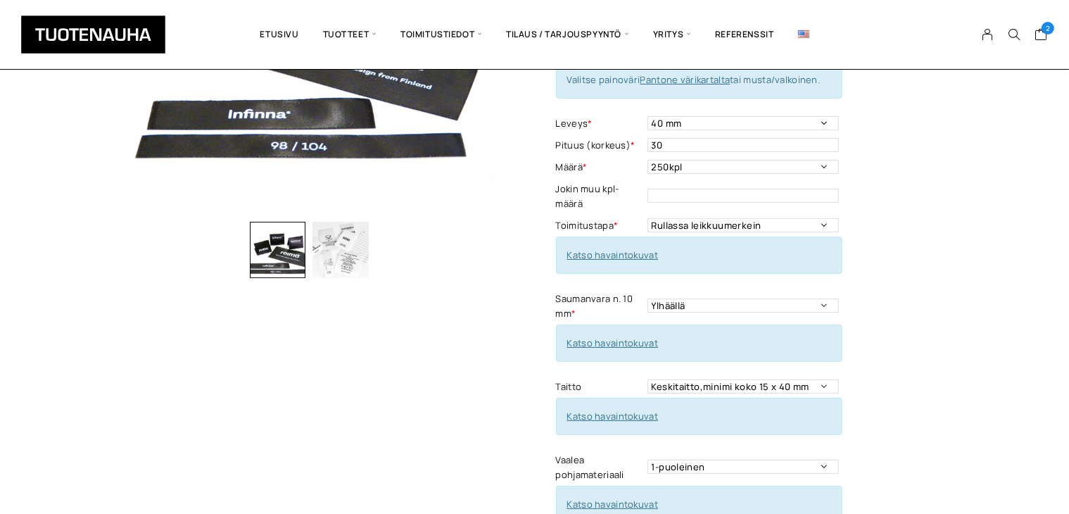
scroll to position [422, 0]
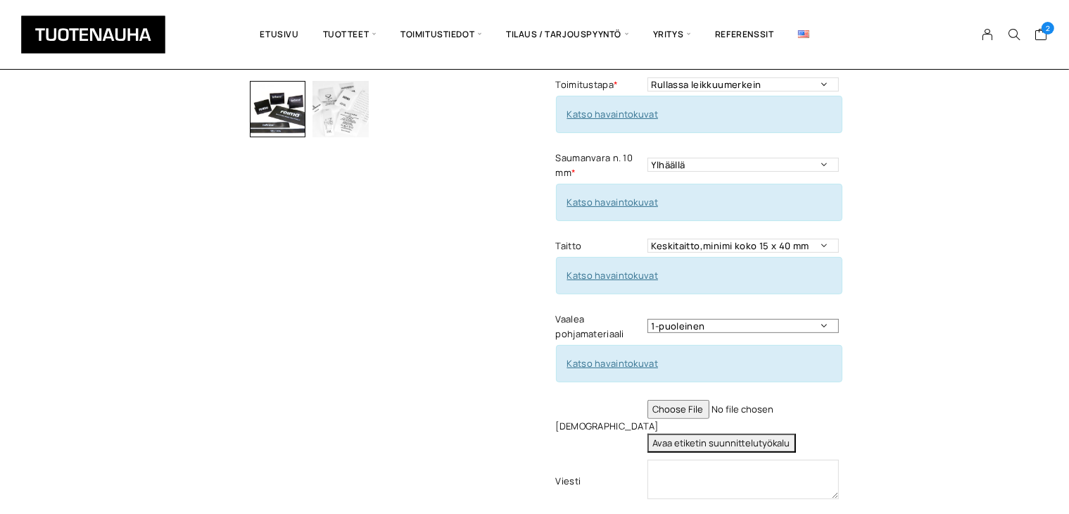
click at [782, 319] on select "1-puoleinen 2-puoleinen" at bounding box center [742, 326] width 191 height 14
click at [783, 319] on select "1-puoleinen 2-puoleinen" at bounding box center [742, 326] width 191 height 14
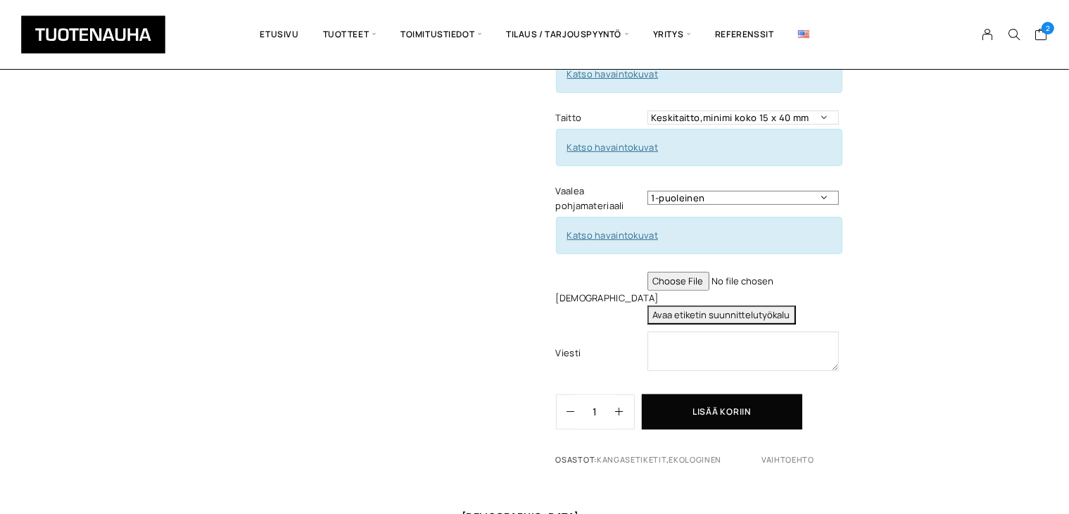
scroll to position [563, 0]
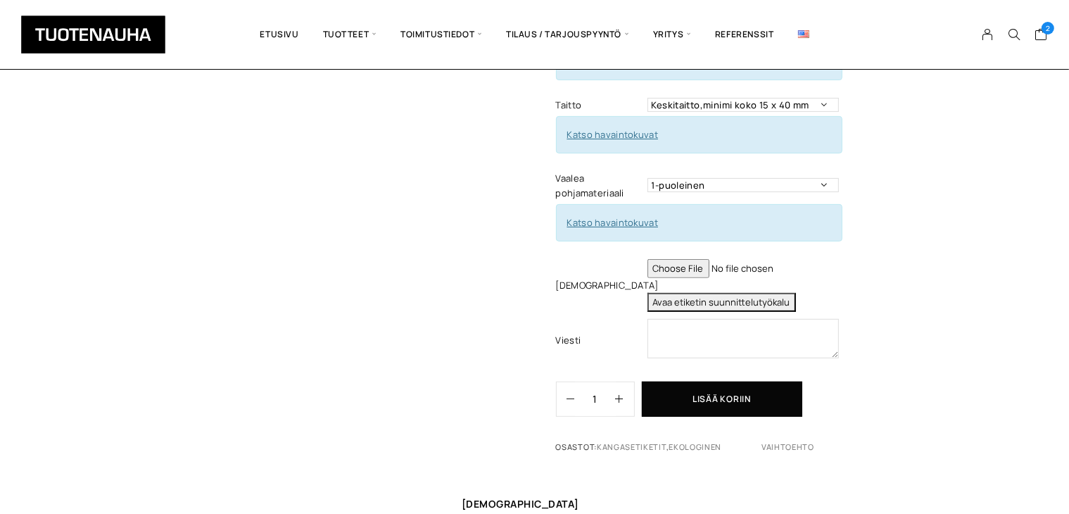
click at [697, 259] on input "file" at bounding box center [742, 268] width 191 height 19
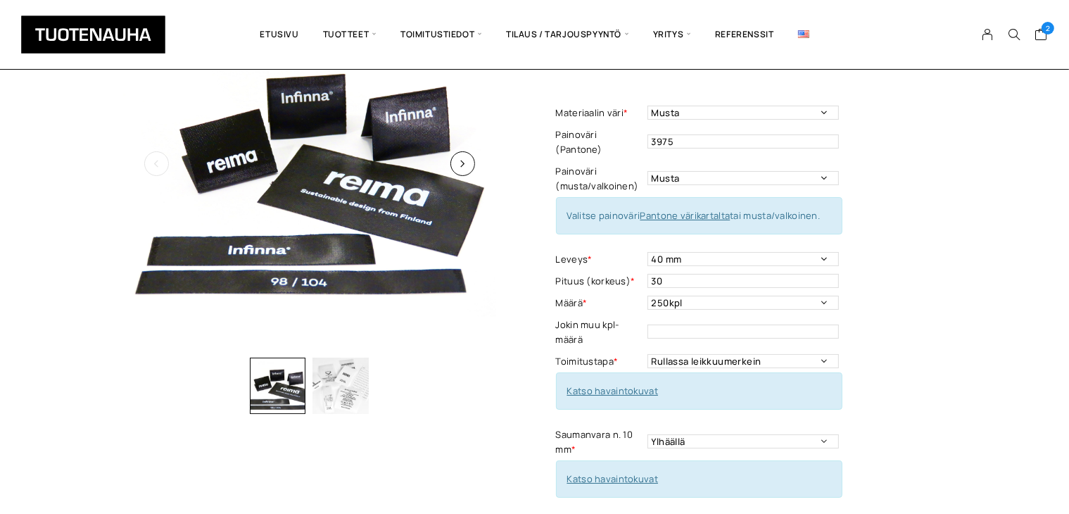
scroll to position [141, 0]
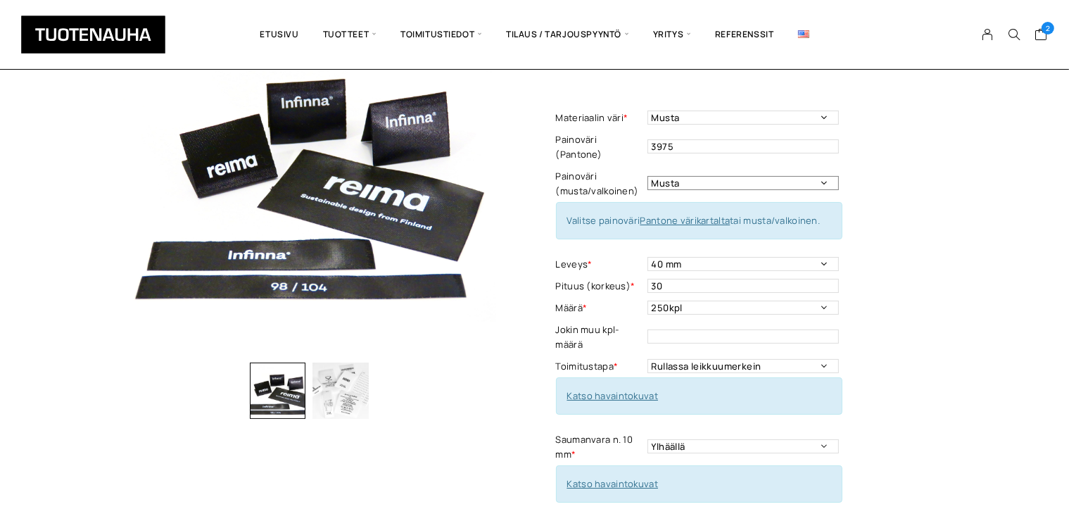
click at [723, 176] on select "--- Musta Valkoinen" at bounding box center [742, 183] width 191 height 14
select select "---"
click at [647, 176] on select "--- Musta Valkoinen" at bounding box center [742, 183] width 191 height 14
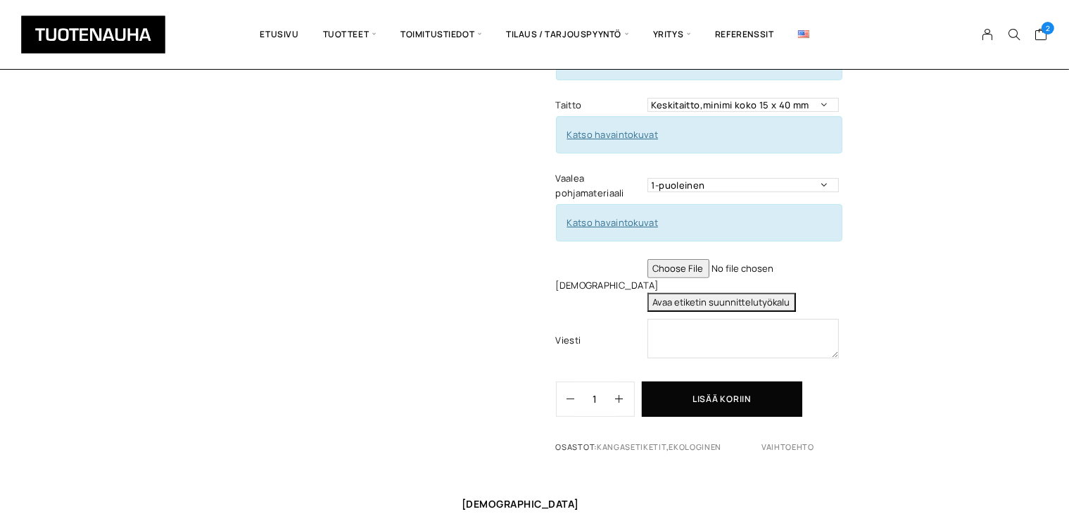
scroll to position [493, 0]
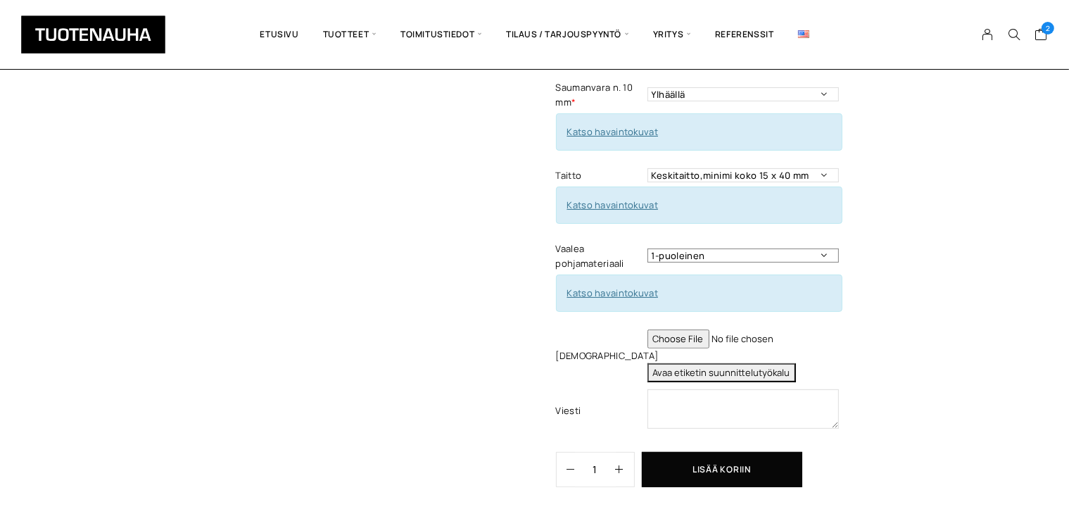
click at [820, 248] on select "1-puoleinen 2-puoleinen" at bounding box center [742, 255] width 191 height 14
click at [647, 248] on select "1-puoleinen 2-puoleinen" at bounding box center [742, 255] width 191 height 14
click at [593, 286] on link "Katso havaintokuvat" at bounding box center [612, 292] width 91 height 13
click at [721, 248] on select "1-puoleinen 2-puoleinen" at bounding box center [742, 255] width 191 height 14
select select "1-puoleinen"
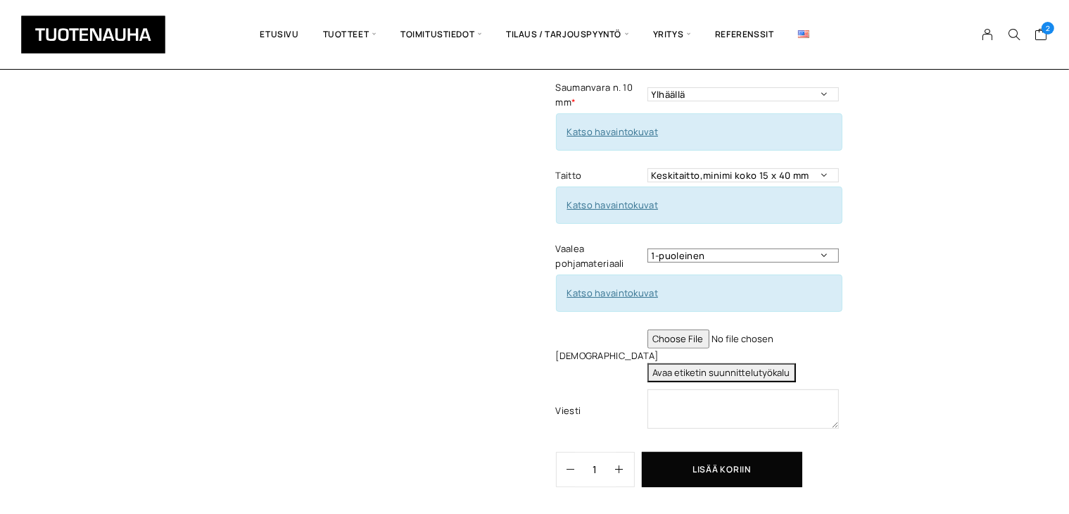
click at [647, 248] on select "1-puoleinen 2-puoleinen" at bounding box center [742, 255] width 191 height 14
click at [585, 286] on link "Katso havaintokuvat" at bounding box center [612, 292] width 91 height 13
click at [706, 455] on button "Lisää koriin" at bounding box center [722, 469] width 160 height 35
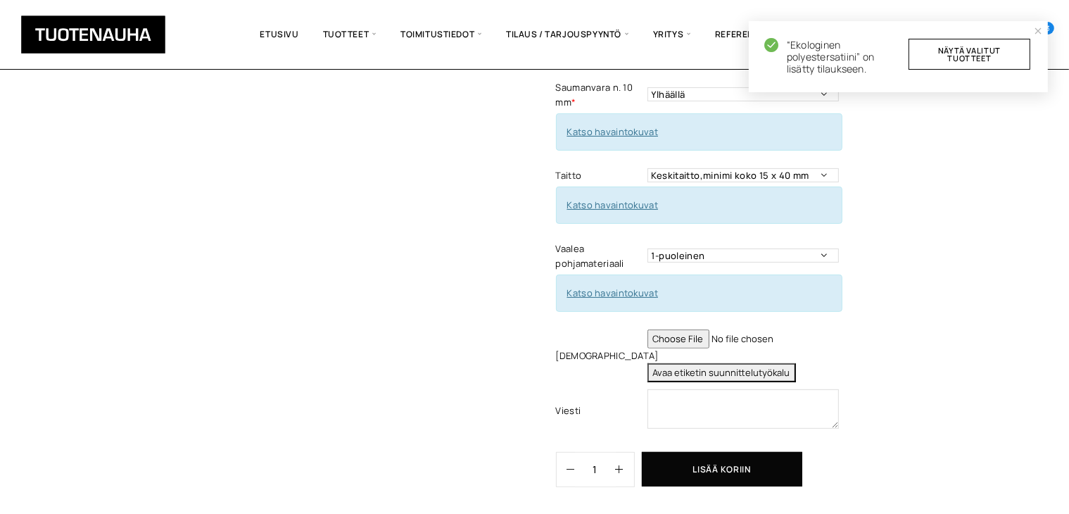
click at [994, 122] on div "Ekologinen polyestersatiini Lisää koriin ja valitse tarjouspyyntö / lisätilaus …" at bounding box center [534, 199] width 1069 height 1137
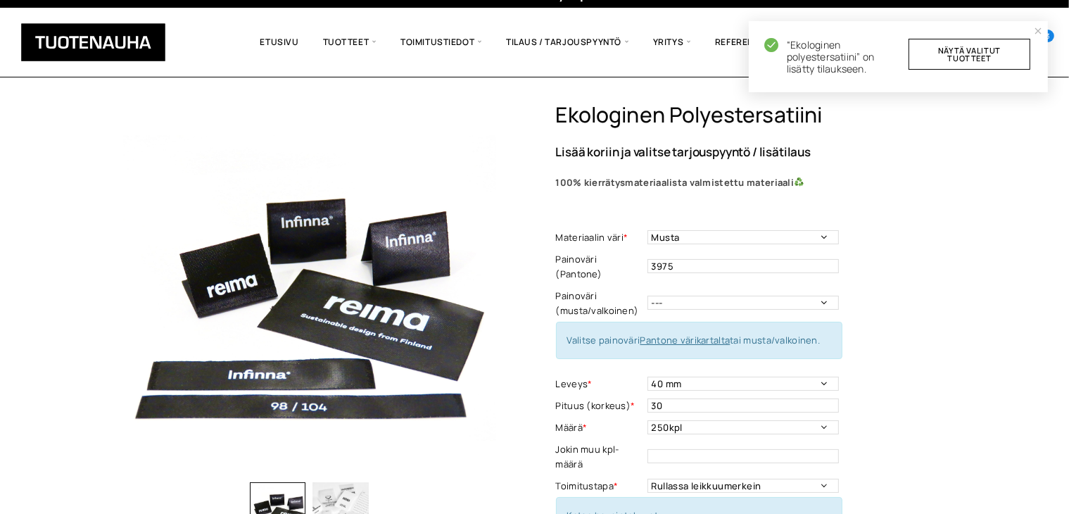
scroll to position [0, 0]
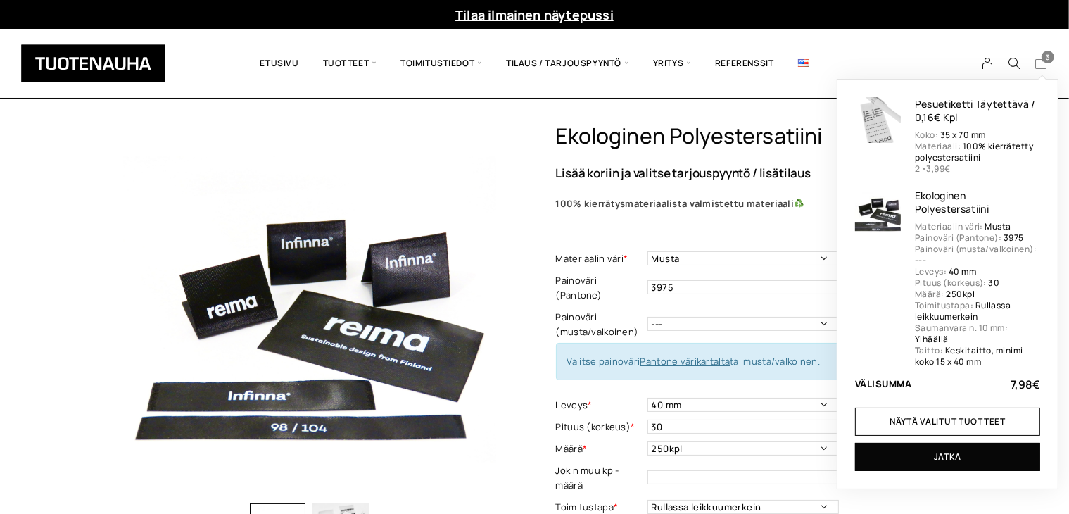
click at [1037, 57] on icon "Cart" at bounding box center [1041, 63] width 13 height 13
